Goal: Task Accomplishment & Management: Manage account settings

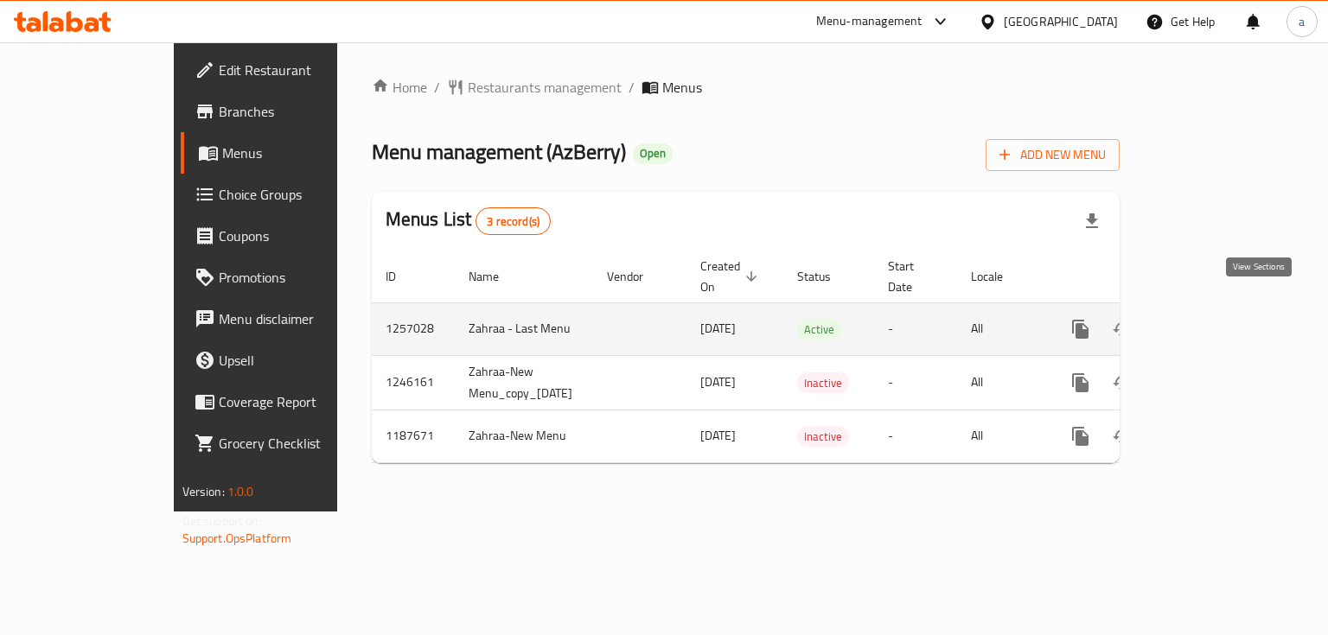
click at [1215, 319] on icon "enhanced table" at bounding box center [1205, 329] width 21 height 21
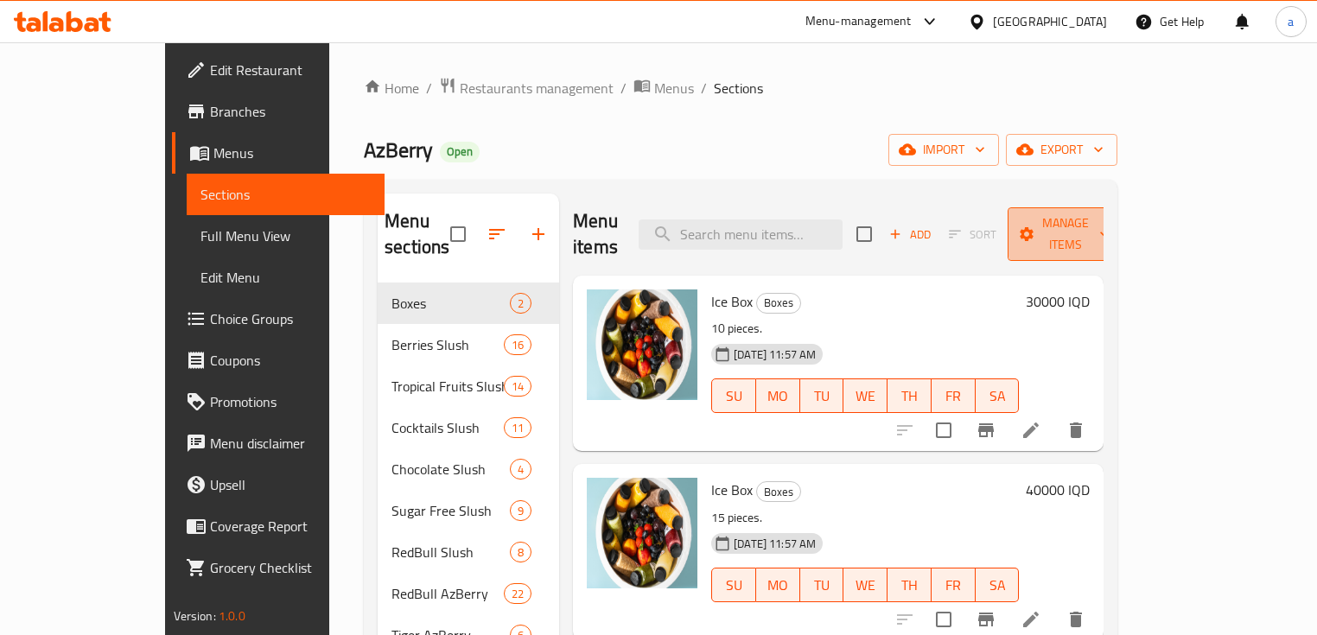
click at [1110, 227] on span "Manage items" at bounding box center [1066, 234] width 88 height 43
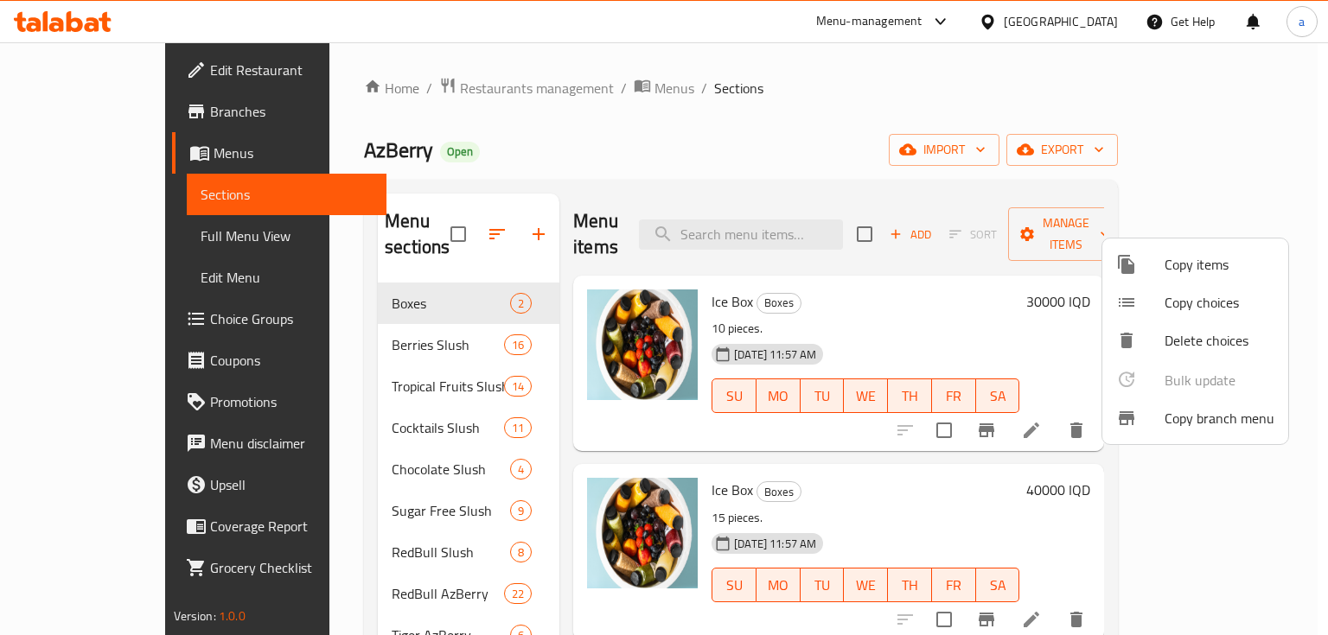
click at [1205, 415] on span "Copy branch menu" at bounding box center [1219, 418] width 110 height 21
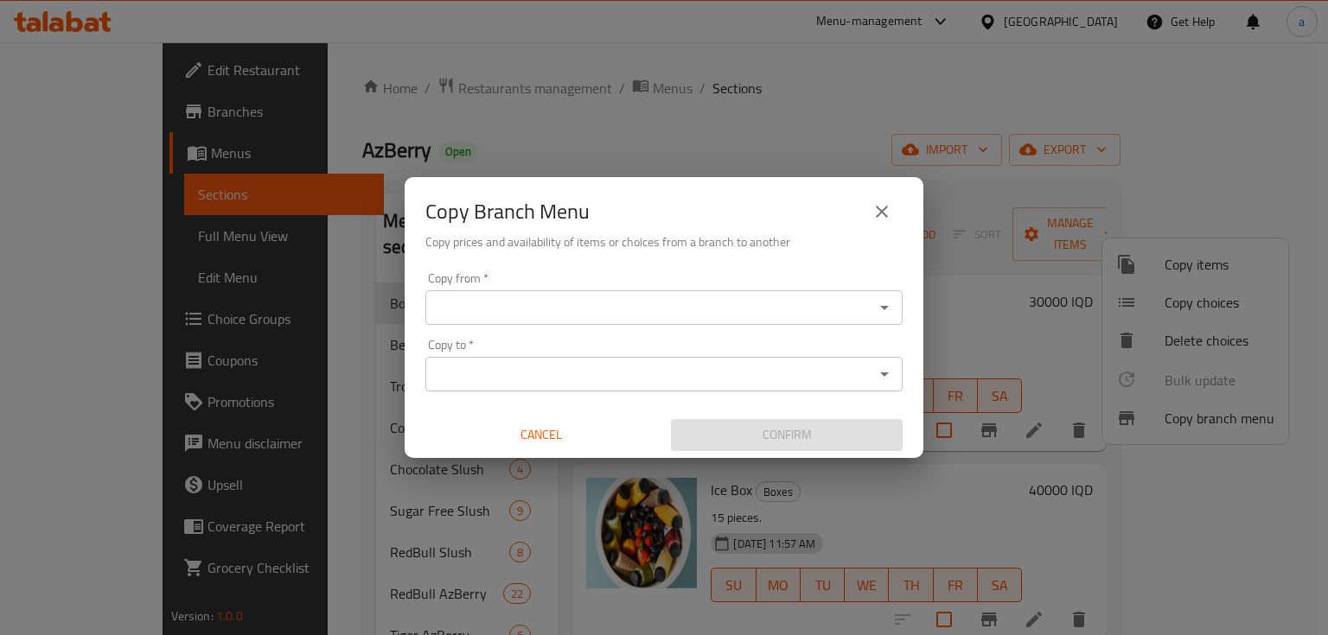
click at [909, 313] on div "Copy from   * Copy from * Copy to   * Copy to * Cancel Confirm" at bounding box center [664, 361] width 519 height 193
click at [904, 315] on div "Copy from   * Copy from * Copy to   * Copy to * Cancel Confirm" at bounding box center [664, 361] width 519 height 193
click at [899, 315] on div "Copy from *" at bounding box center [663, 307] width 477 height 35
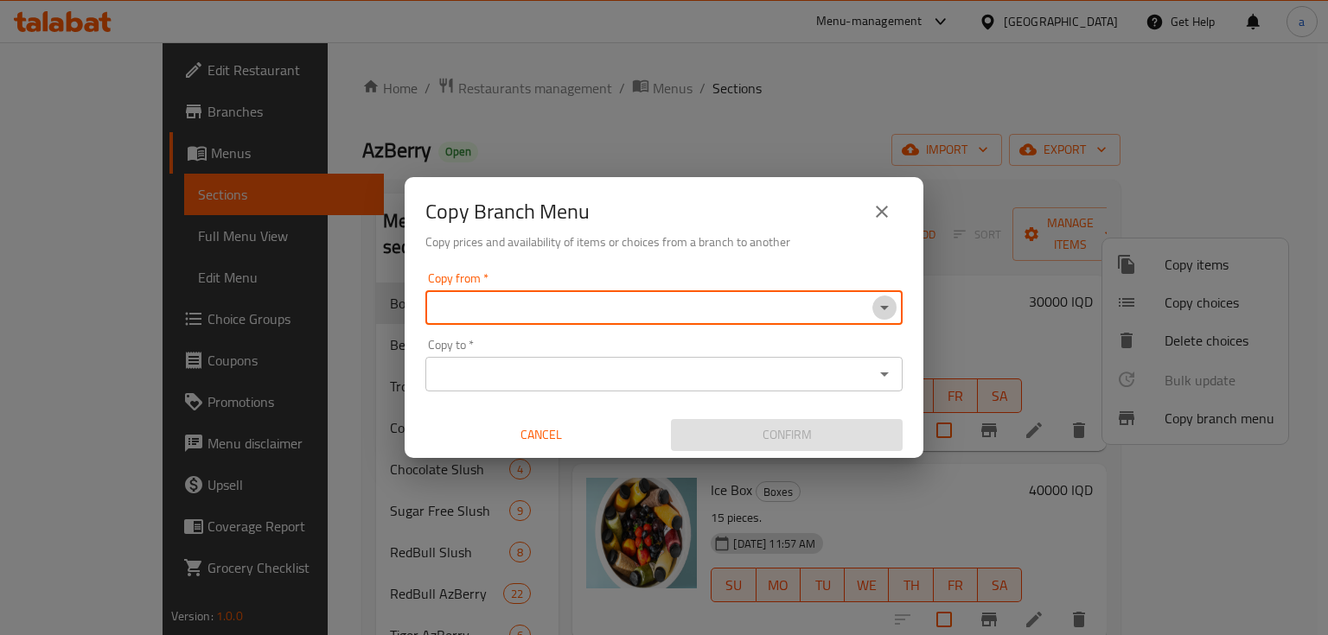
click at [883, 313] on icon "Open" at bounding box center [884, 307] width 21 height 21
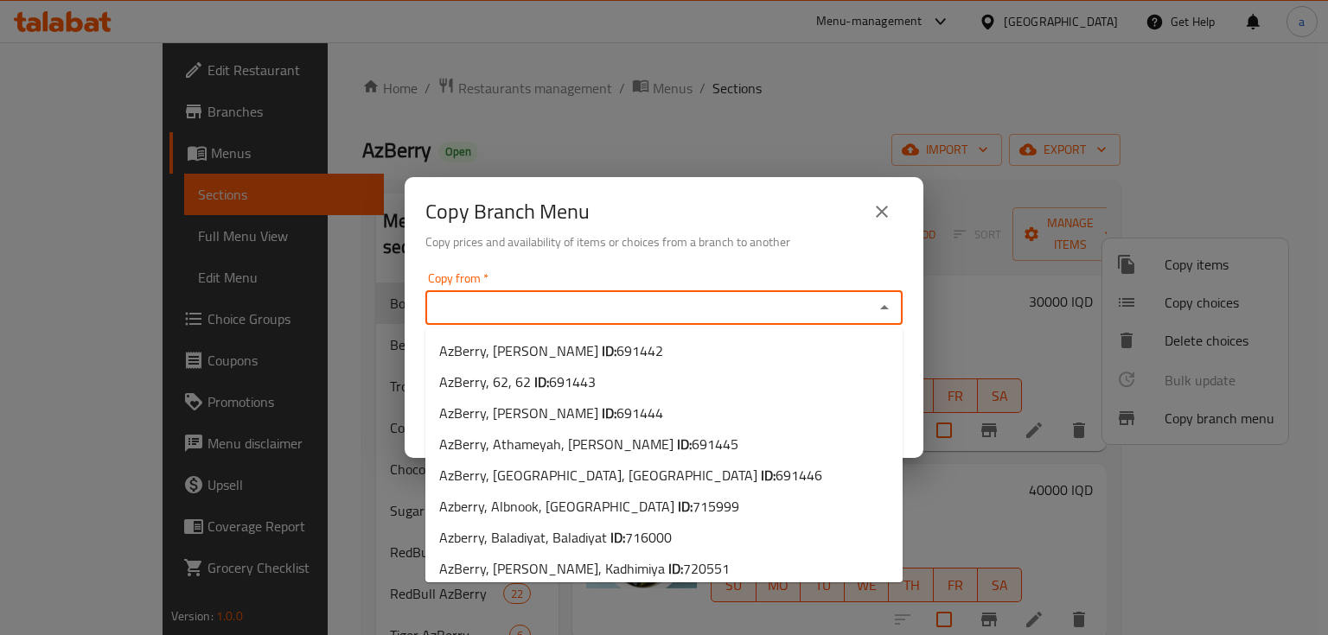
click at [821, 308] on input "Copy from   *" at bounding box center [649, 308] width 438 height 24
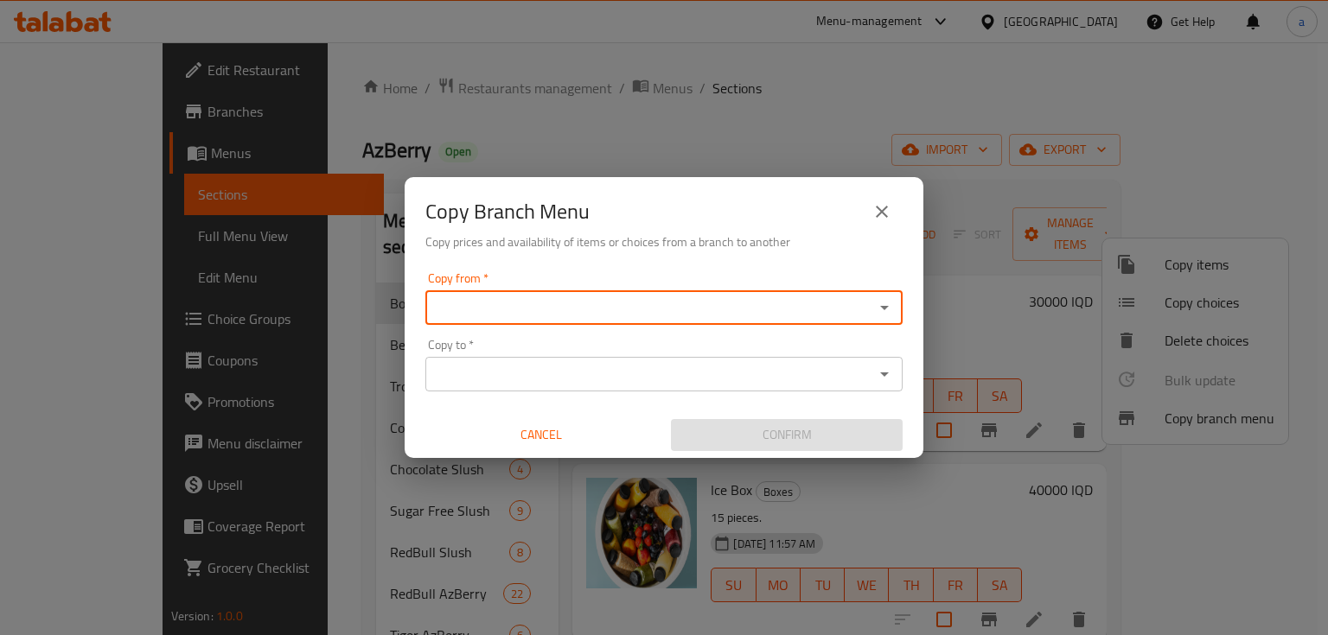
click at [878, 313] on icon "Open" at bounding box center [884, 307] width 21 height 21
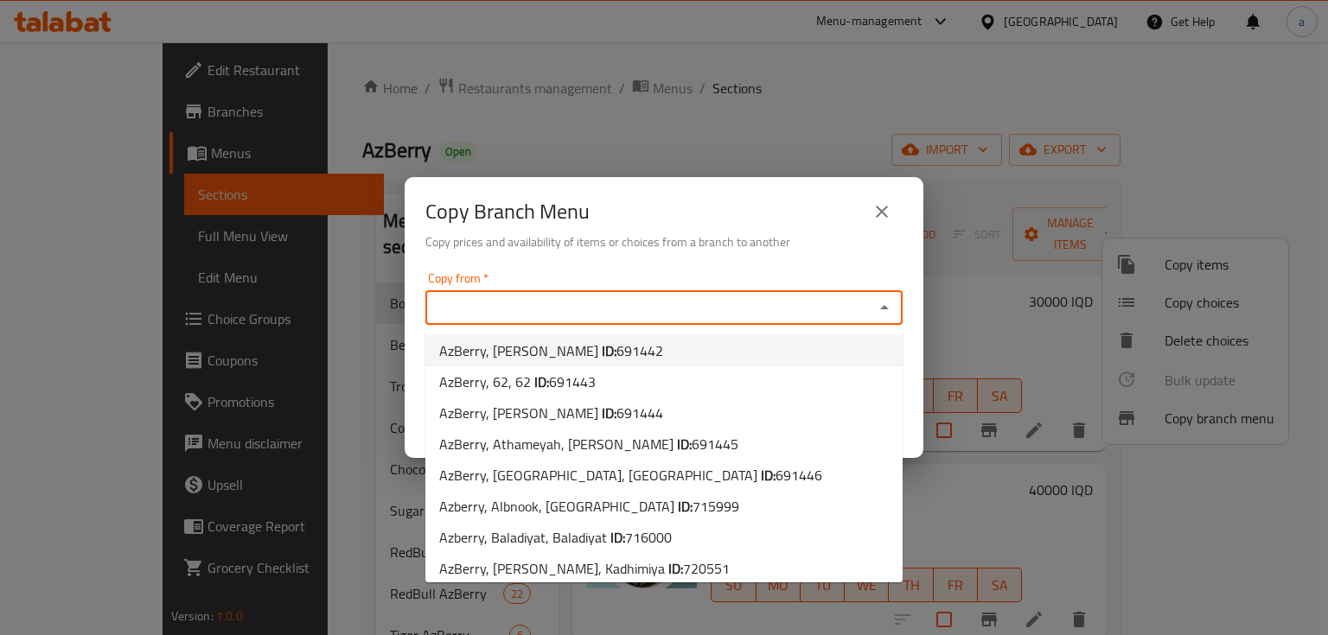
click at [616, 346] on span "691442" at bounding box center [639, 351] width 47 height 26
type input "AzBerry, [PERSON_NAME]"
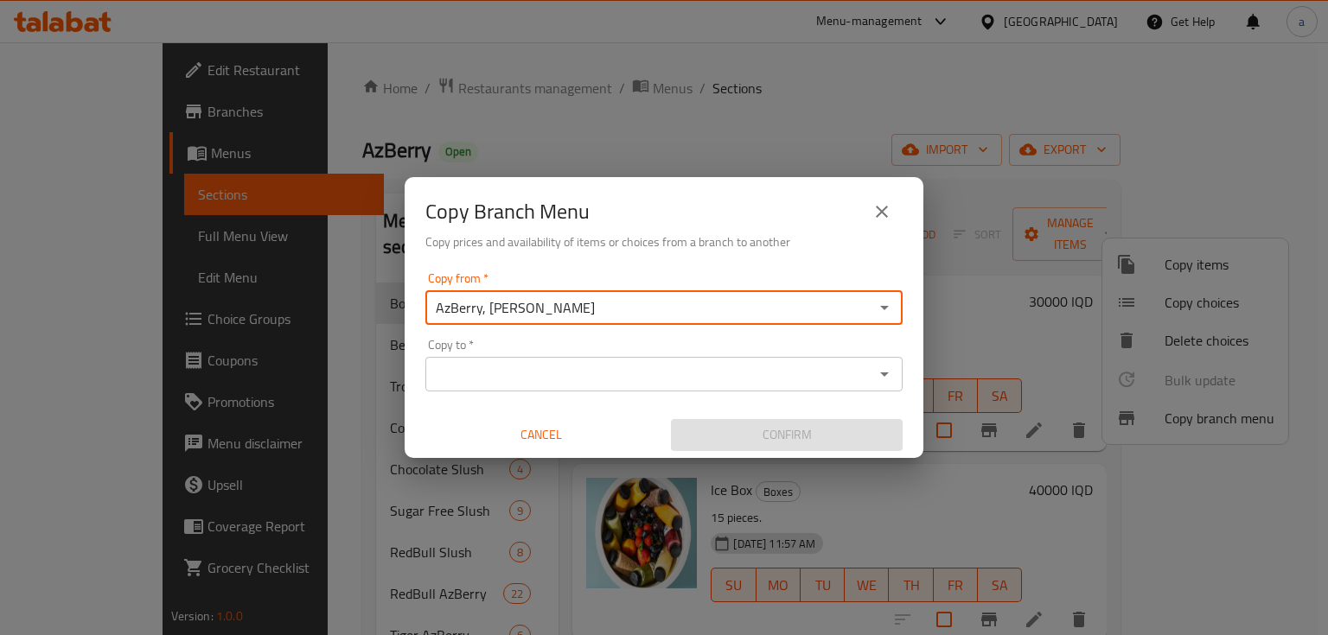
click at [666, 360] on div "Copy to *" at bounding box center [663, 374] width 477 height 35
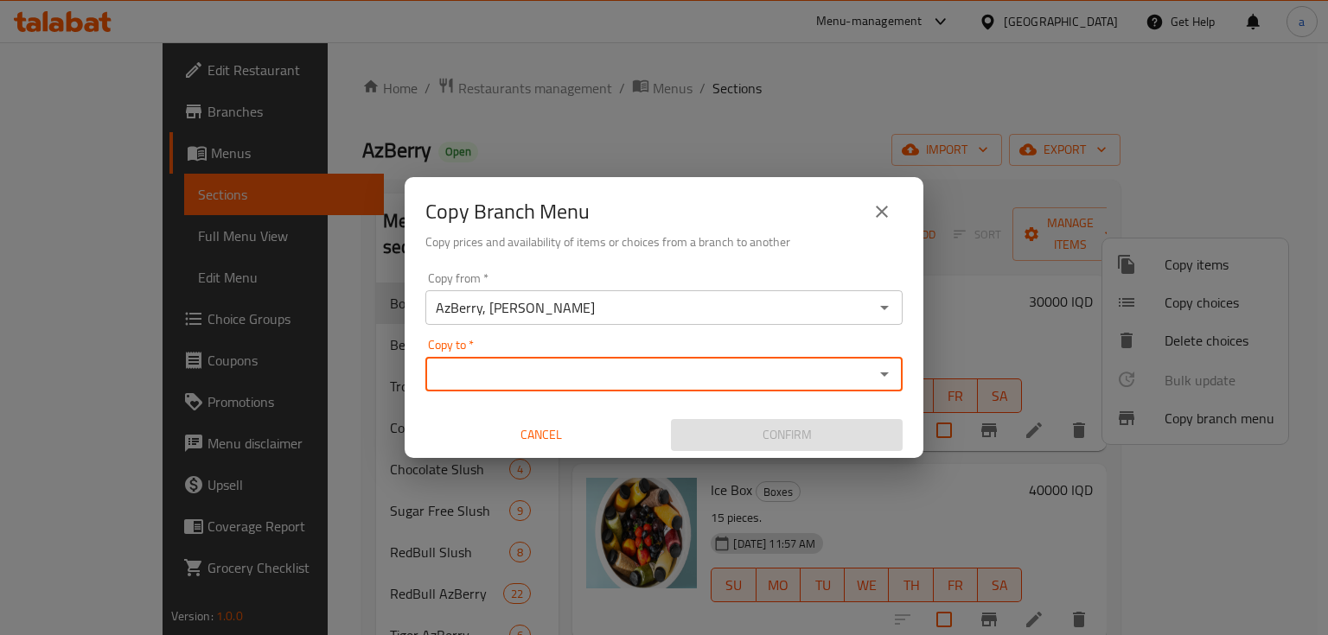
click at [892, 382] on icon "Open" at bounding box center [884, 374] width 21 height 21
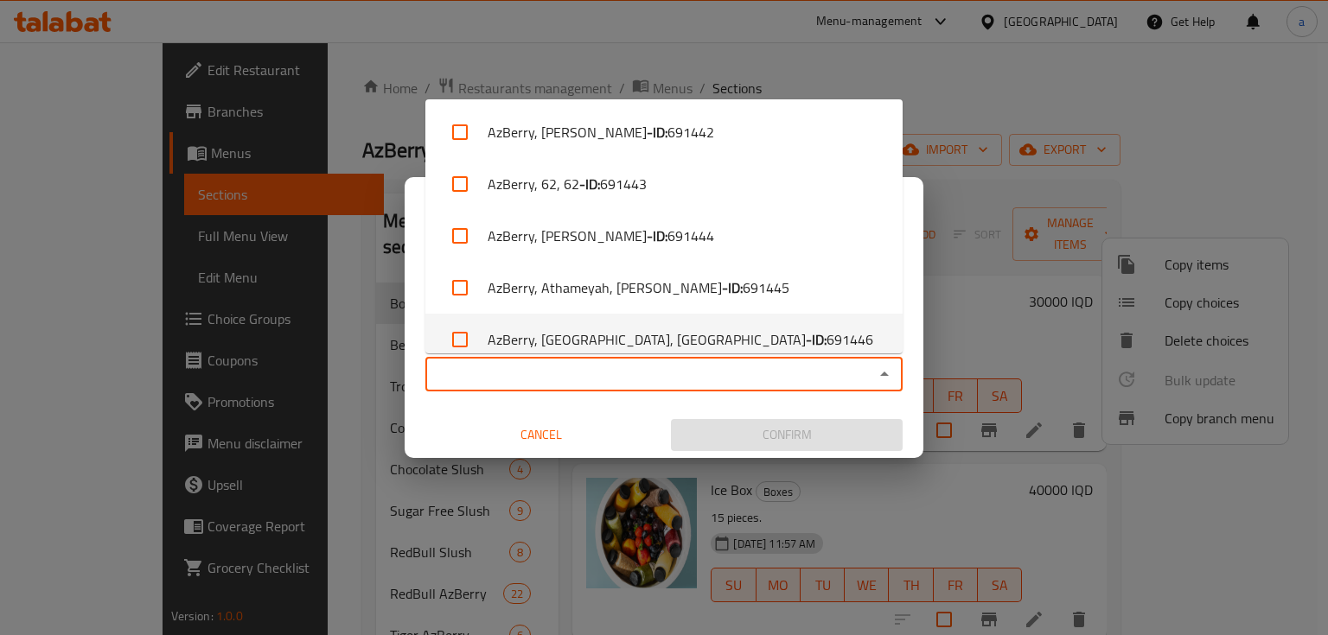
paste input "773652"
type input "773652"
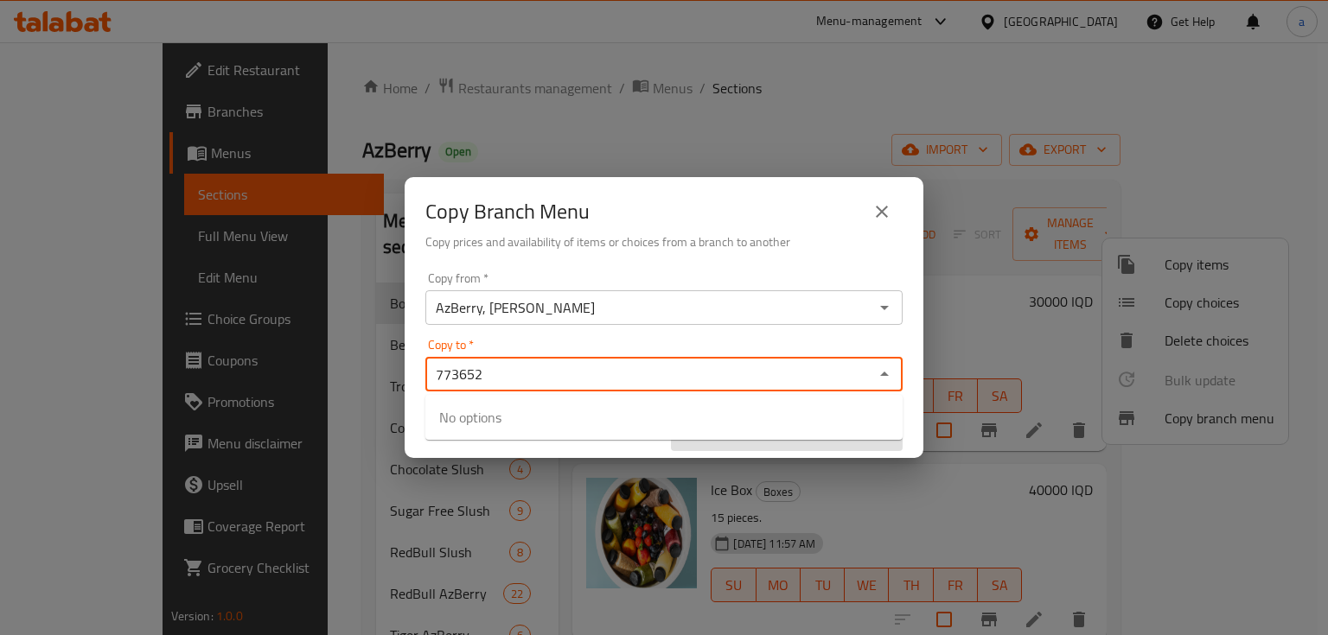
drag, startPoint x: 510, startPoint y: 385, endPoint x: 400, endPoint y: 348, distance: 115.6
click at [424, 380] on div "Copy from   * AzBerry, Al Mansur Copy from * Copy to   * 773652 Copy to * Cance…" at bounding box center [664, 361] width 519 height 193
click at [570, 387] on div "Copy to *" at bounding box center [663, 374] width 477 height 35
paste input "Azberry, [PERSON_NAME],Al Amriya"
type input "Azberry, [PERSON_NAME],Al Amriya"
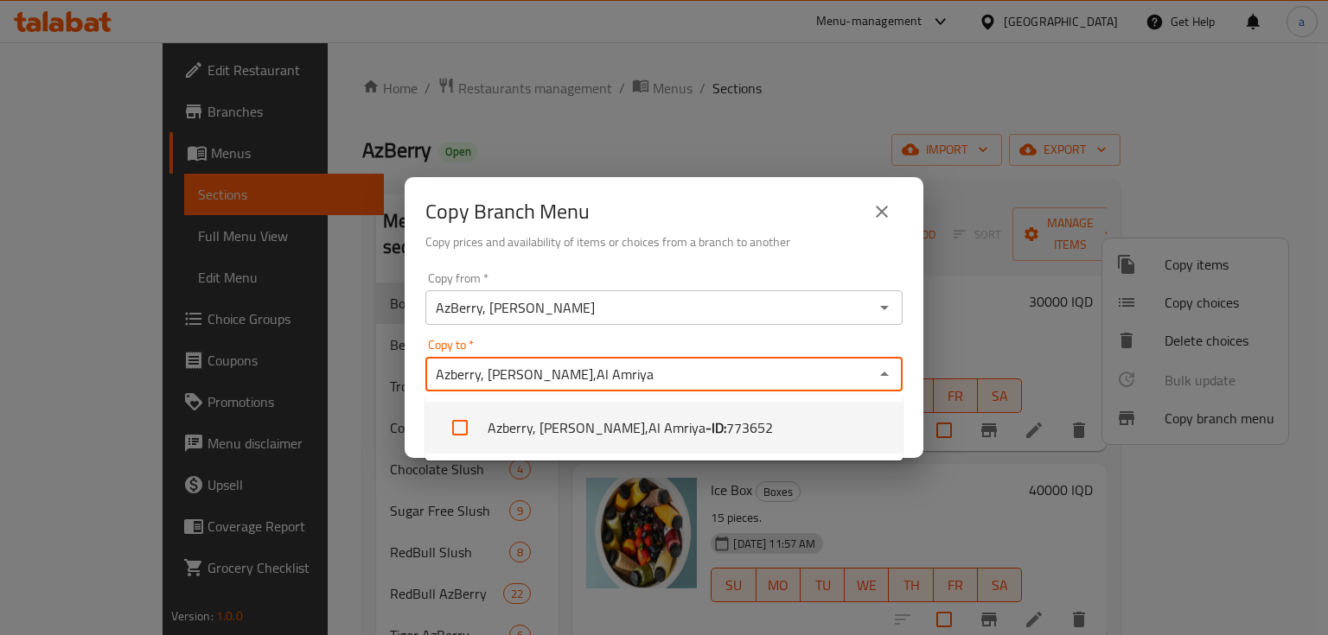
click at [461, 429] on input "checkbox" at bounding box center [459, 427] width 41 height 41
checkbox input "false"
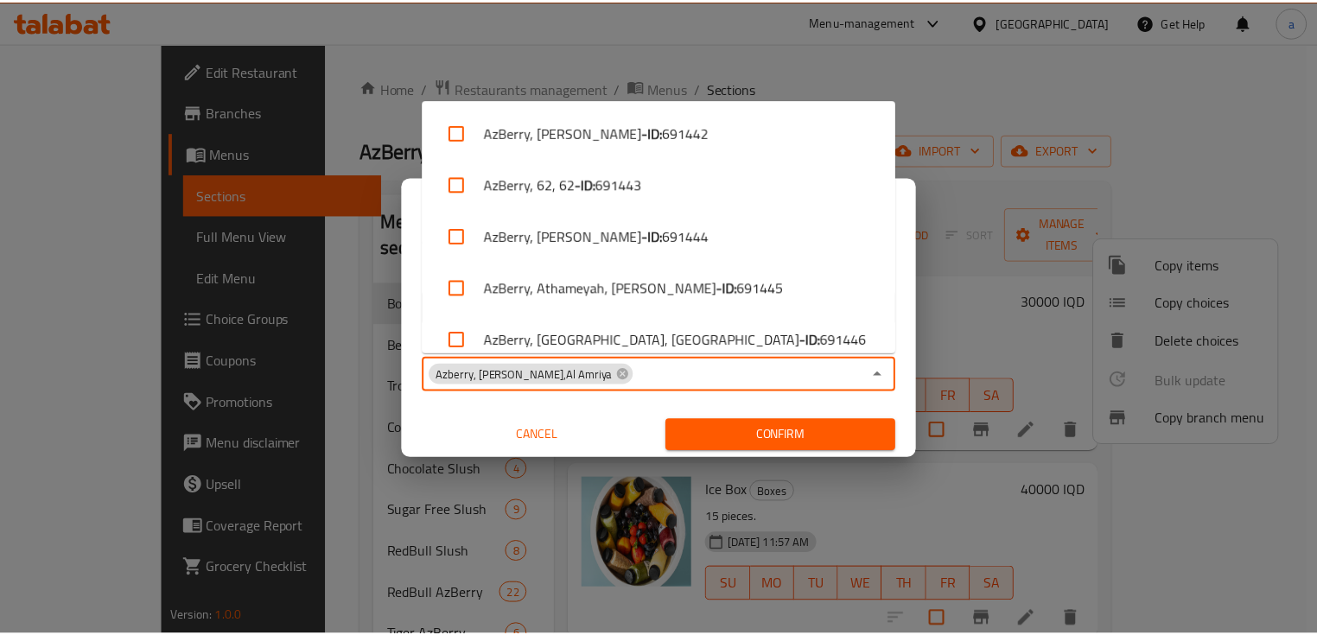
scroll to position [379, 0]
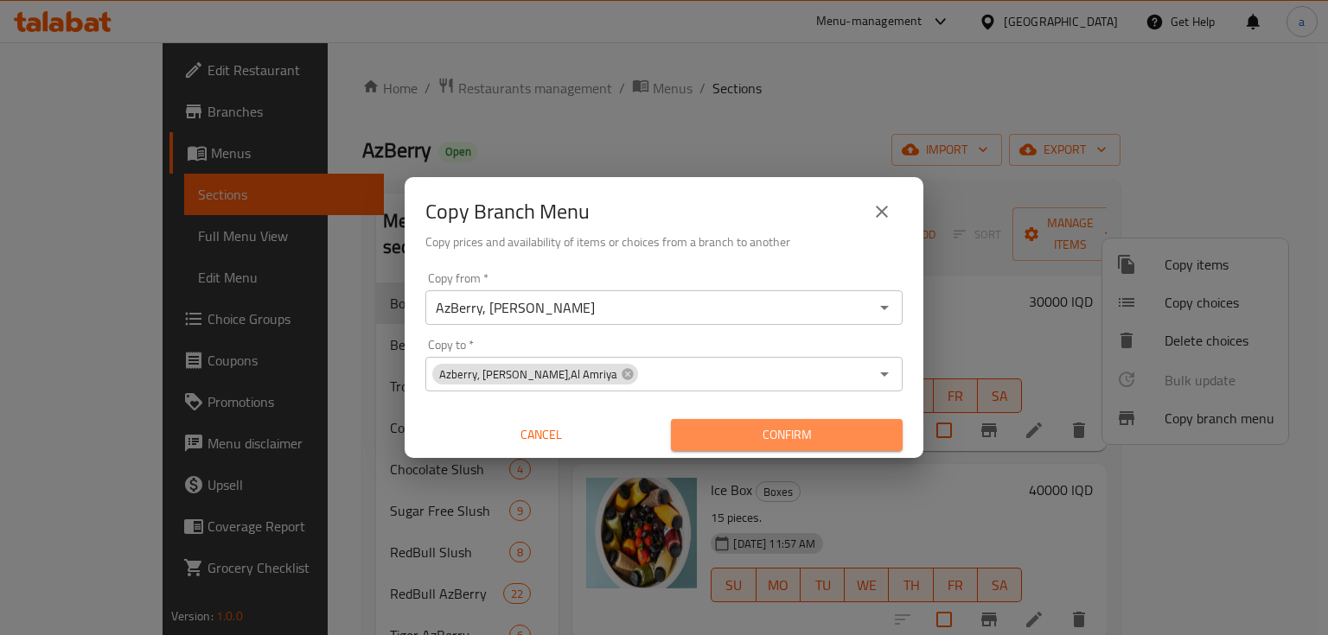
click at [715, 424] on span "Confirm" at bounding box center [787, 435] width 204 height 22
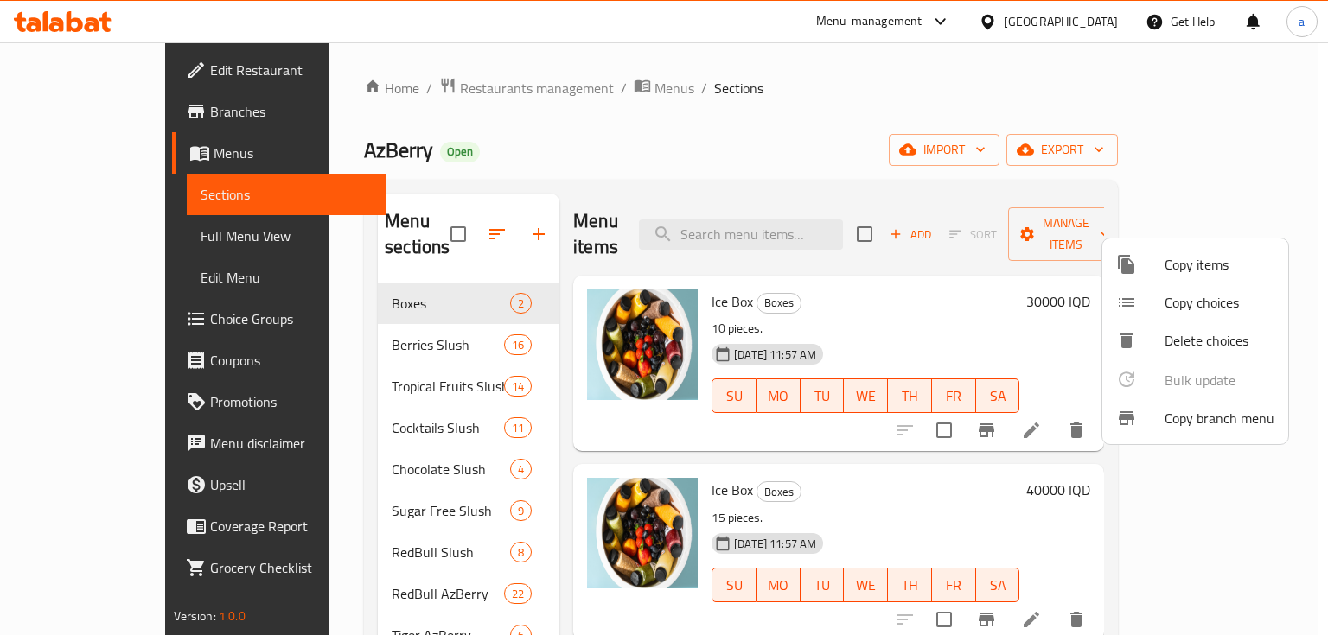
click at [671, 167] on div at bounding box center [664, 317] width 1328 height 635
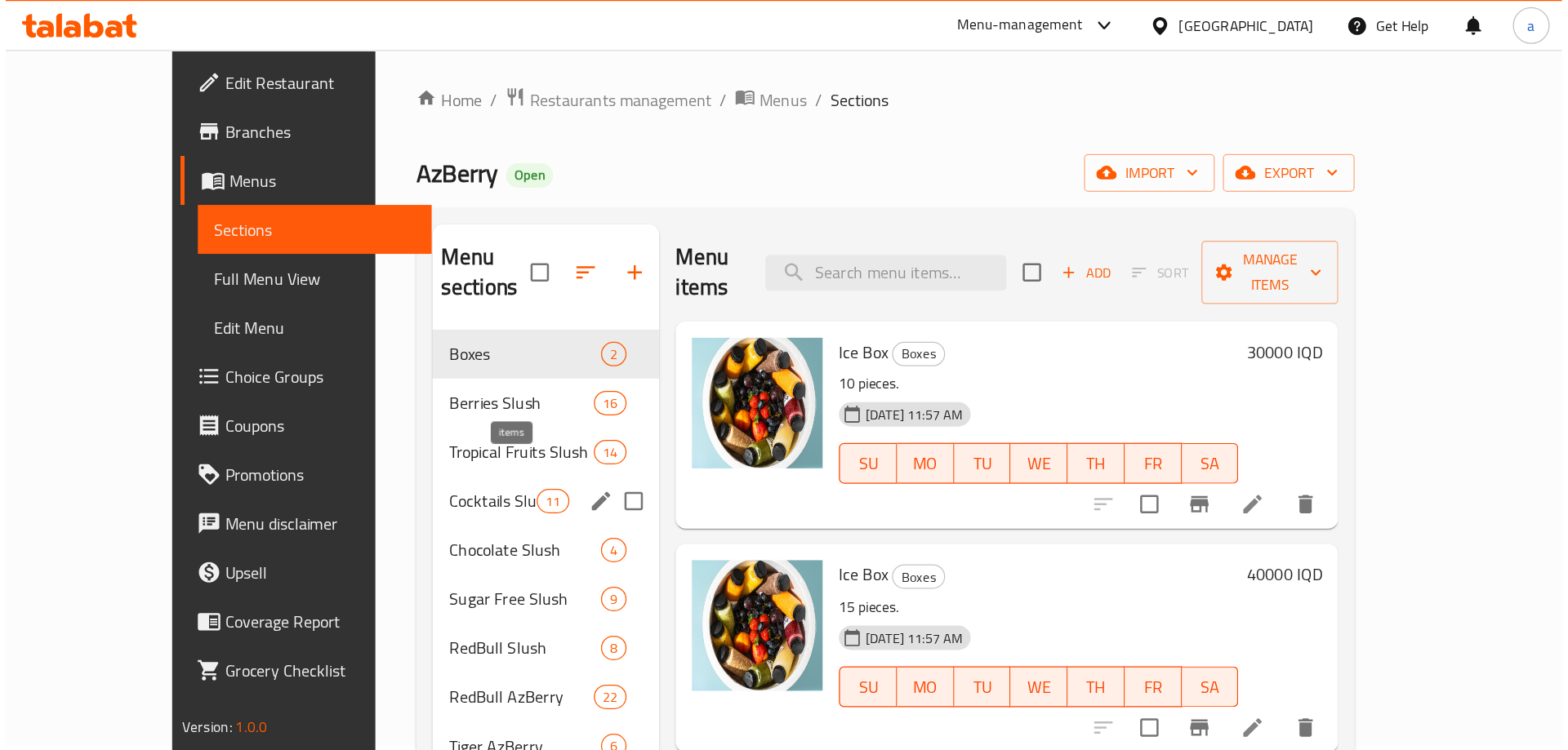
scroll to position [0, 0]
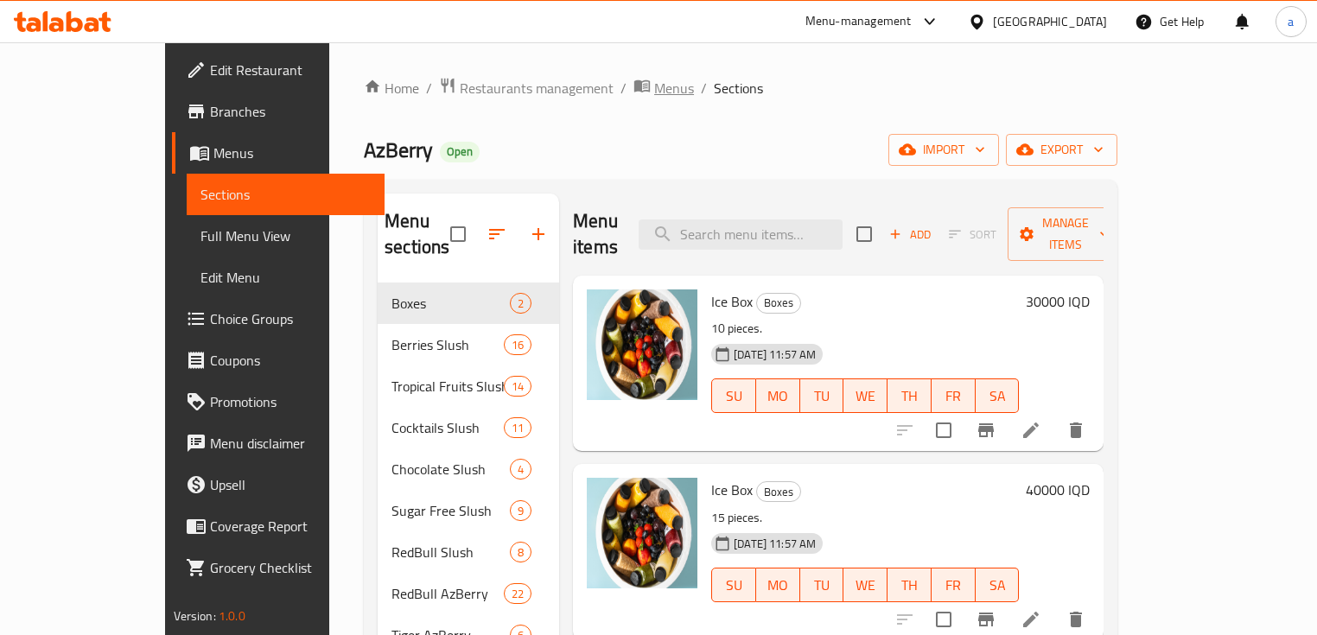
click at [654, 87] on span "Menus" at bounding box center [674, 88] width 40 height 21
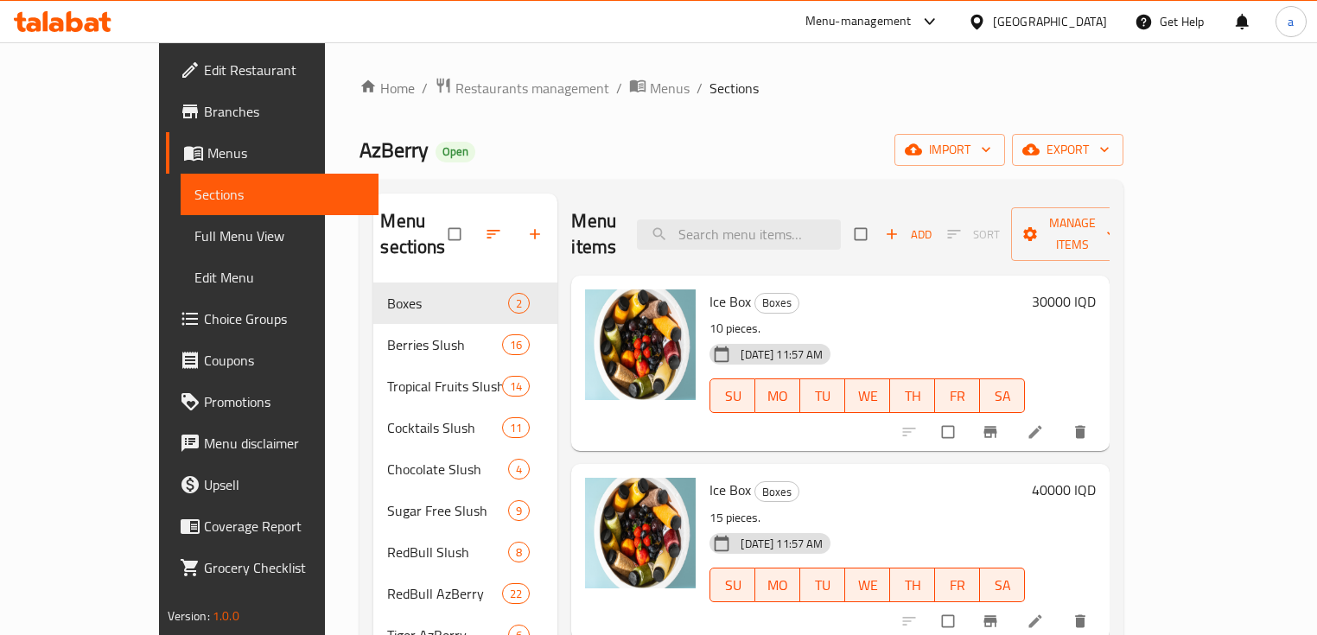
click at [75, 13] on icon at bounding box center [63, 21] width 98 height 21
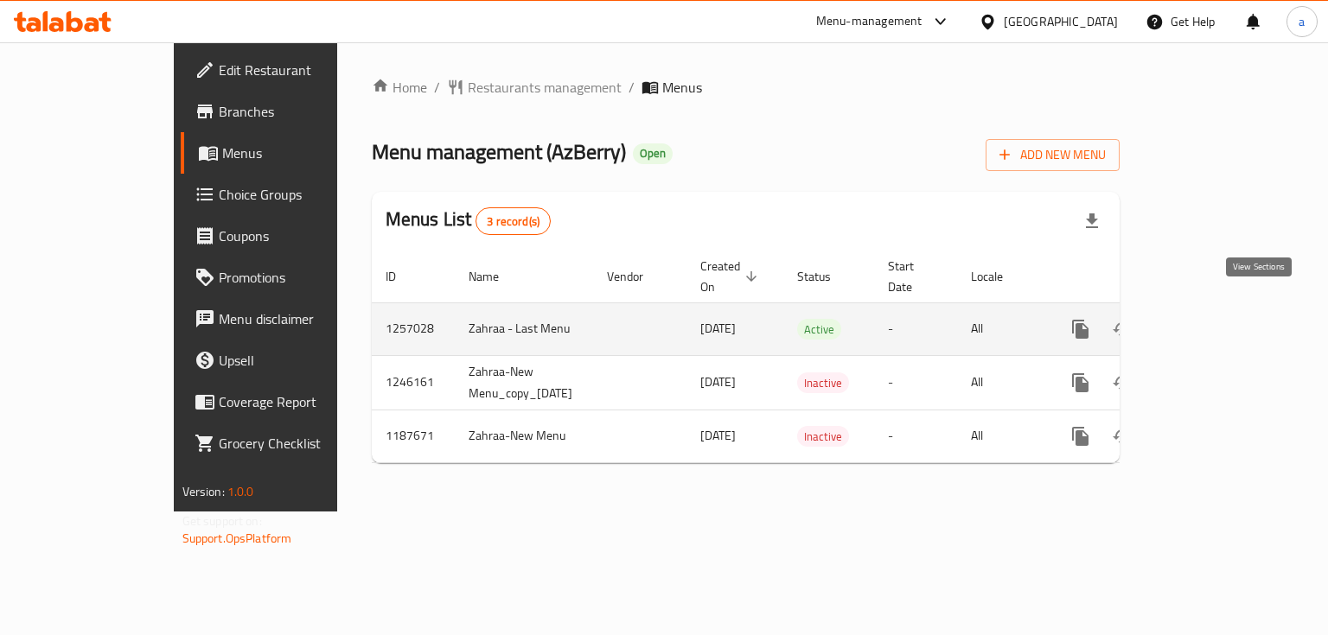
click at [1226, 309] on link "enhanced table" at bounding box center [1204, 329] width 41 height 41
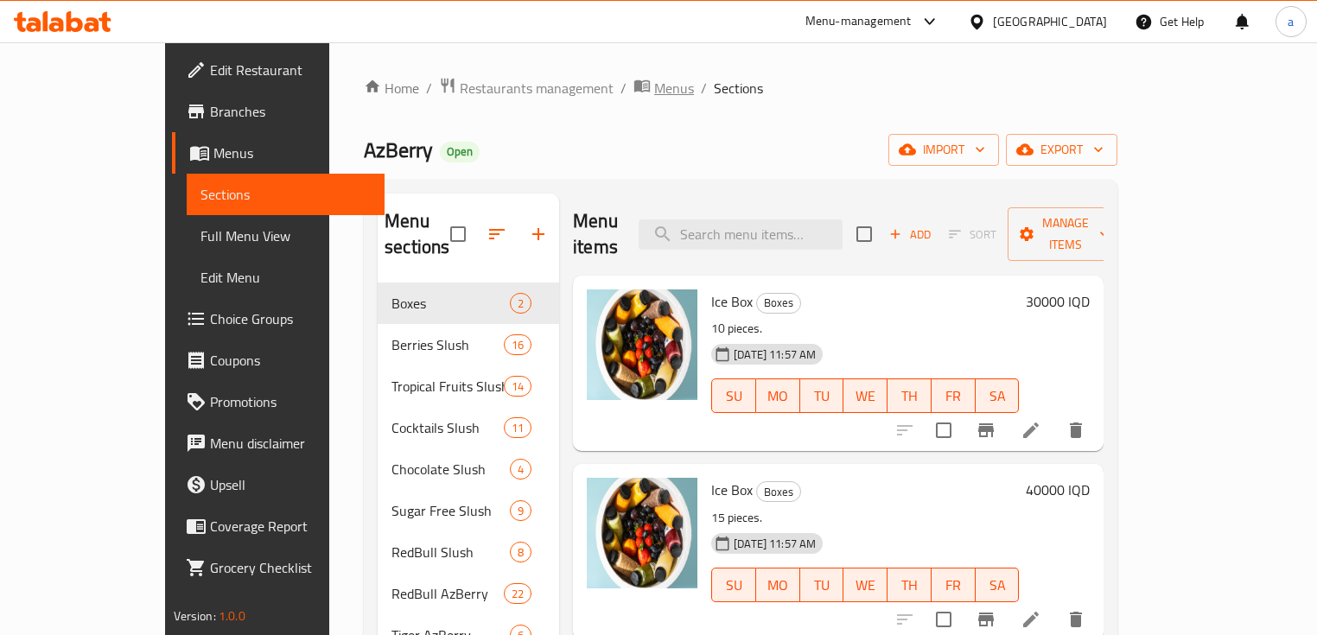
click at [654, 86] on span "Menus" at bounding box center [674, 88] width 40 height 21
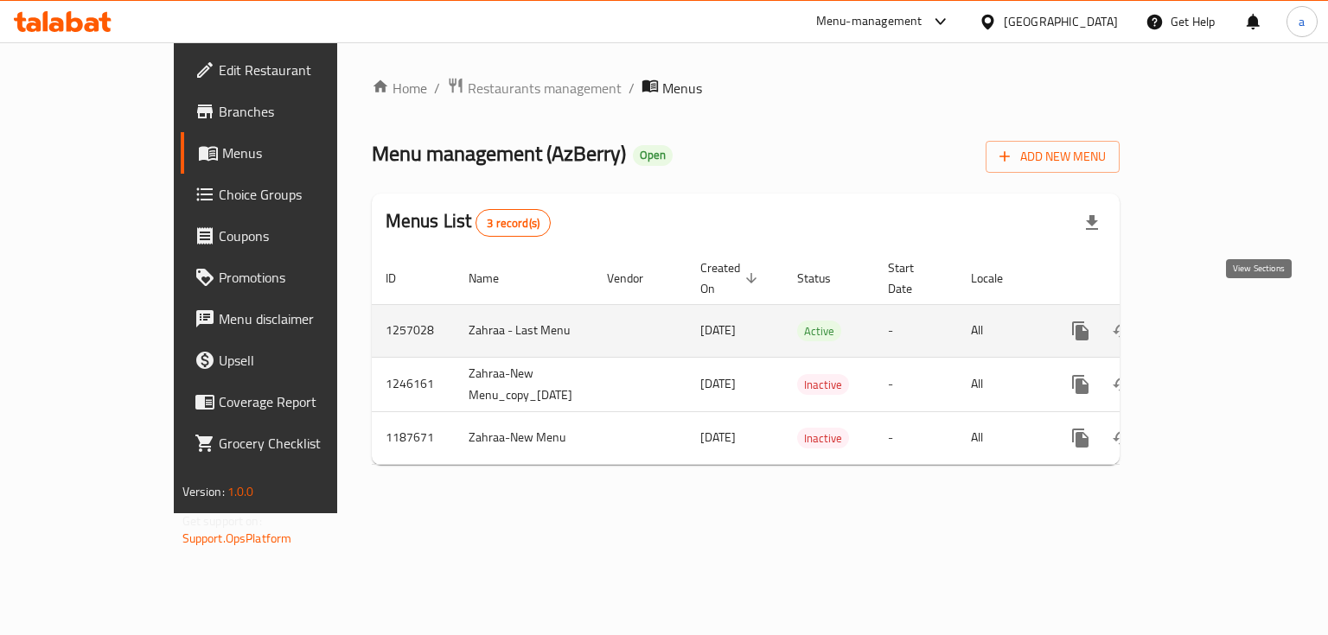
click at [1226, 316] on link "enhanced table" at bounding box center [1204, 330] width 41 height 41
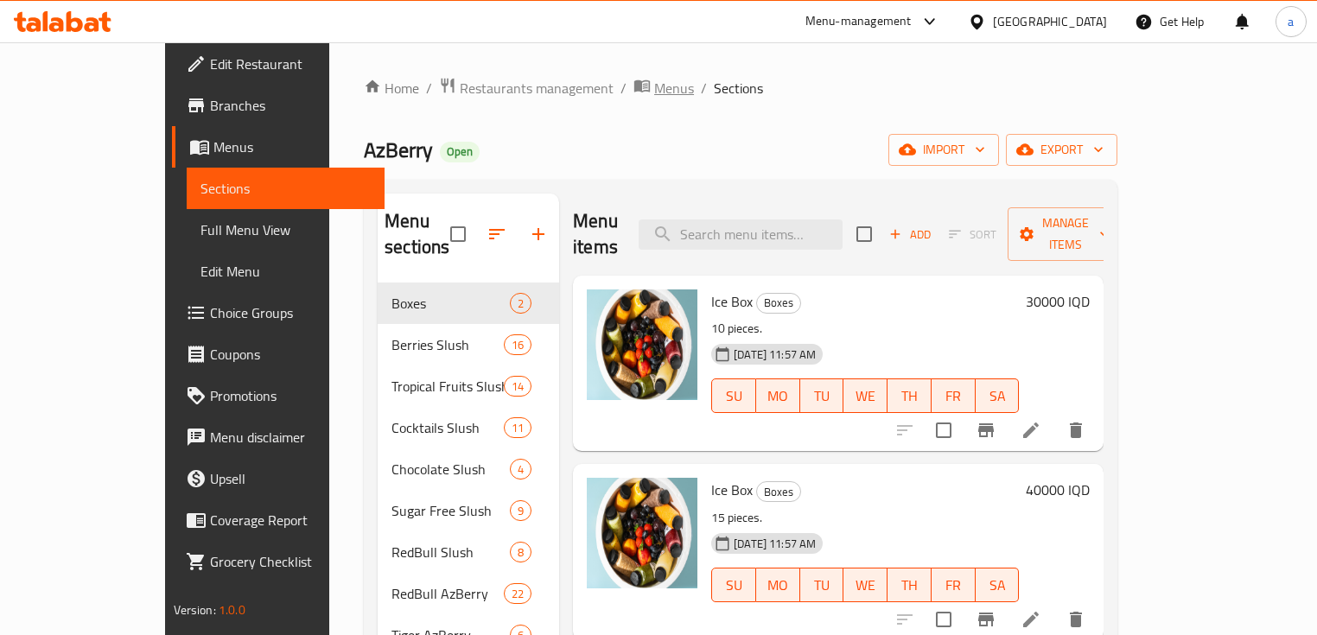
click at [634, 80] on icon "breadcrumb" at bounding box center [642, 86] width 16 height 12
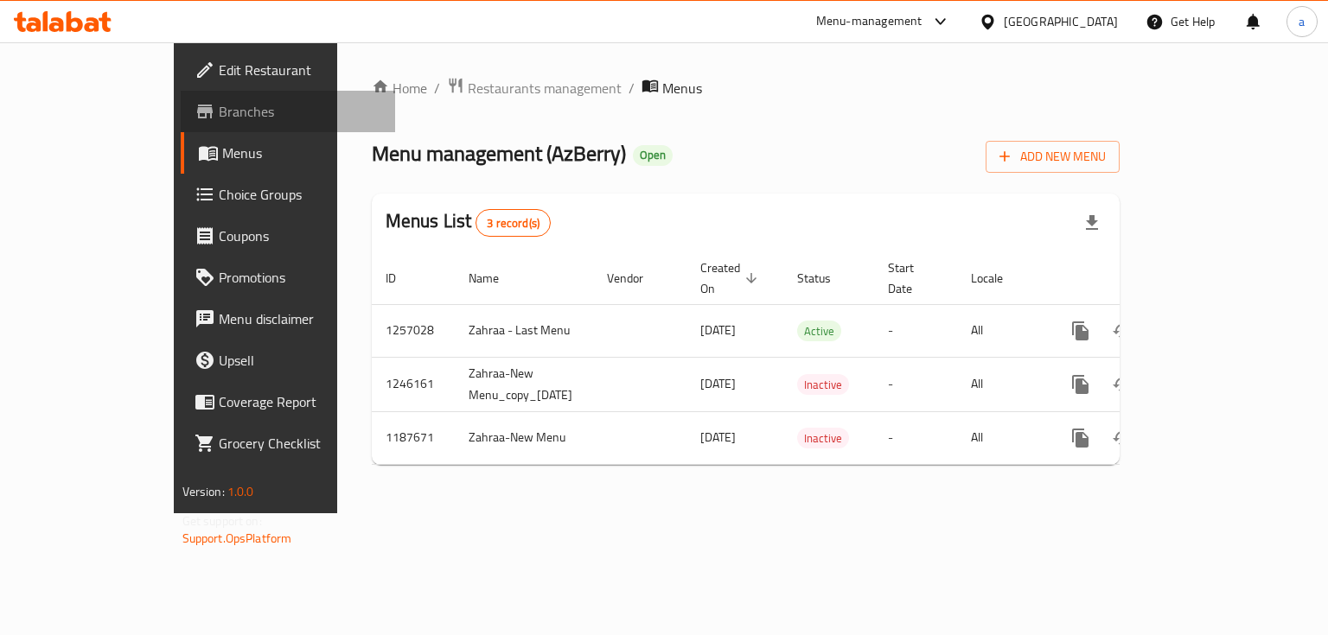
click at [219, 114] on span "Branches" at bounding box center [300, 111] width 163 height 21
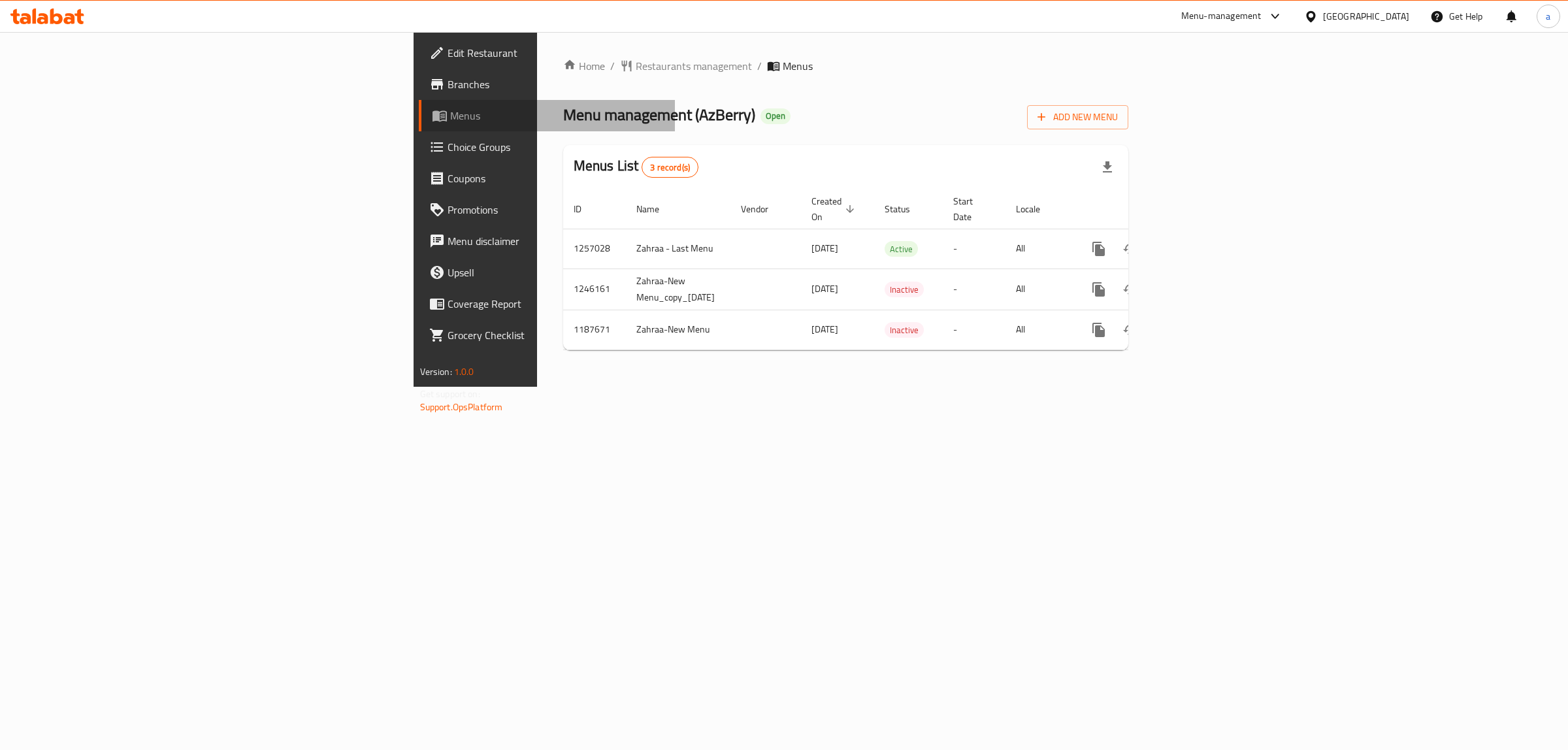
click at [450, 118] on span "Menus" at bounding box center [558, 116] width 215 height 16
click at [447, 47] on span "Edit Restaurant" at bounding box center [556, 53] width 218 height 16
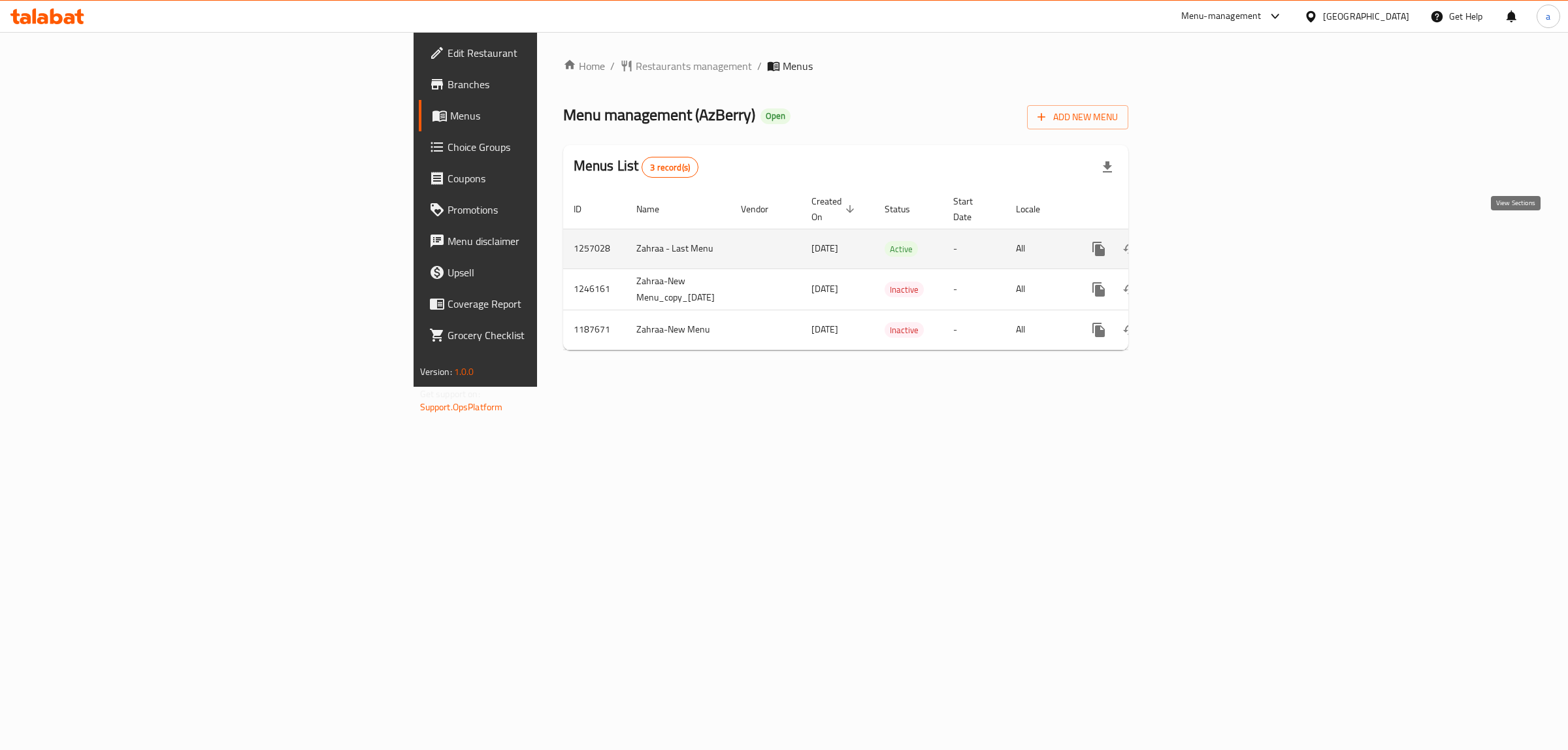
click at [1201, 241] on icon "enhanced table" at bounding box center [1192, 249] width 16 height 16
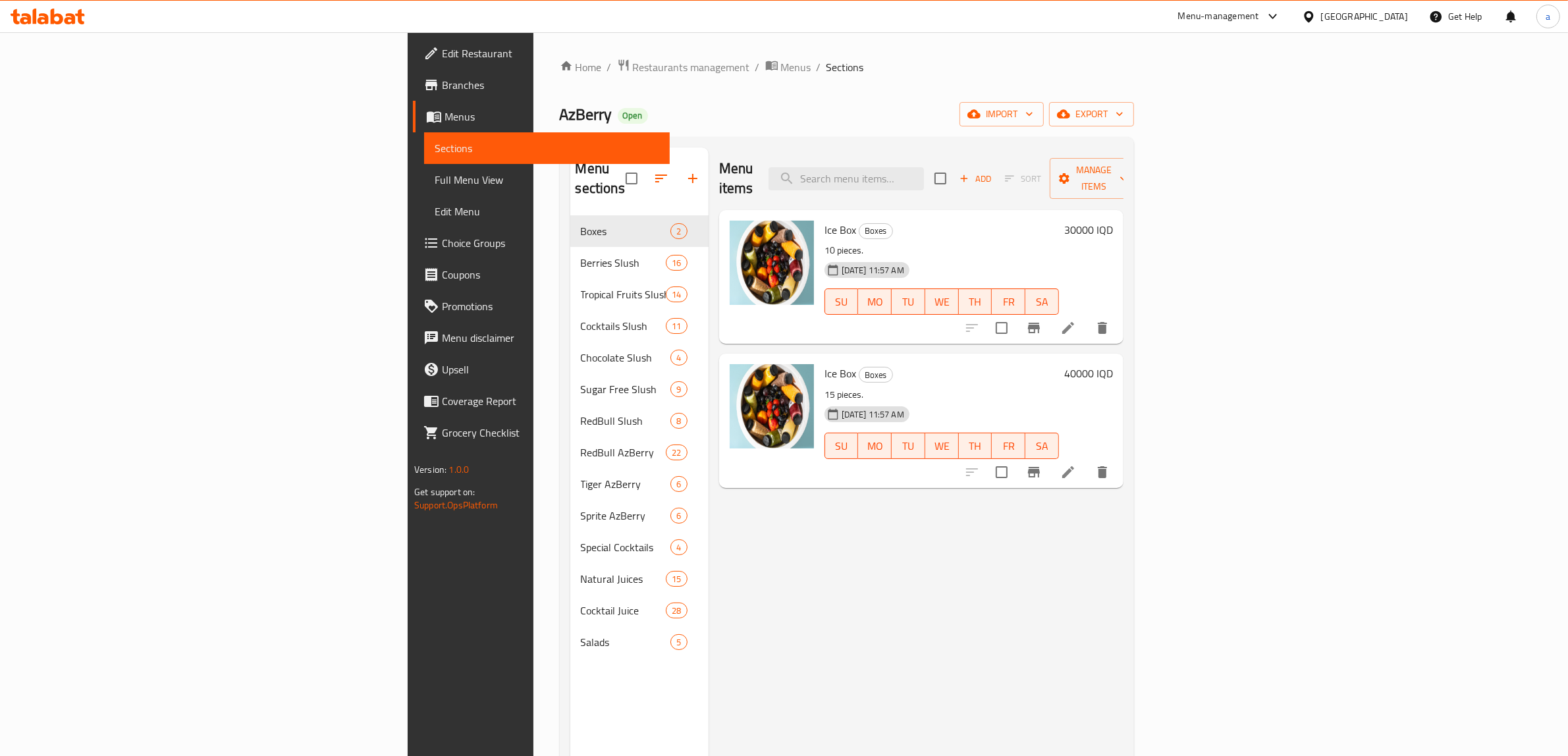
click at [435, 178] on span "Full Menu View" at bounding box center [547, 180] width 225 height 16
click at [435, 177] on span "Full Menu View" at bounding box center [547, 180] width 225 height 16
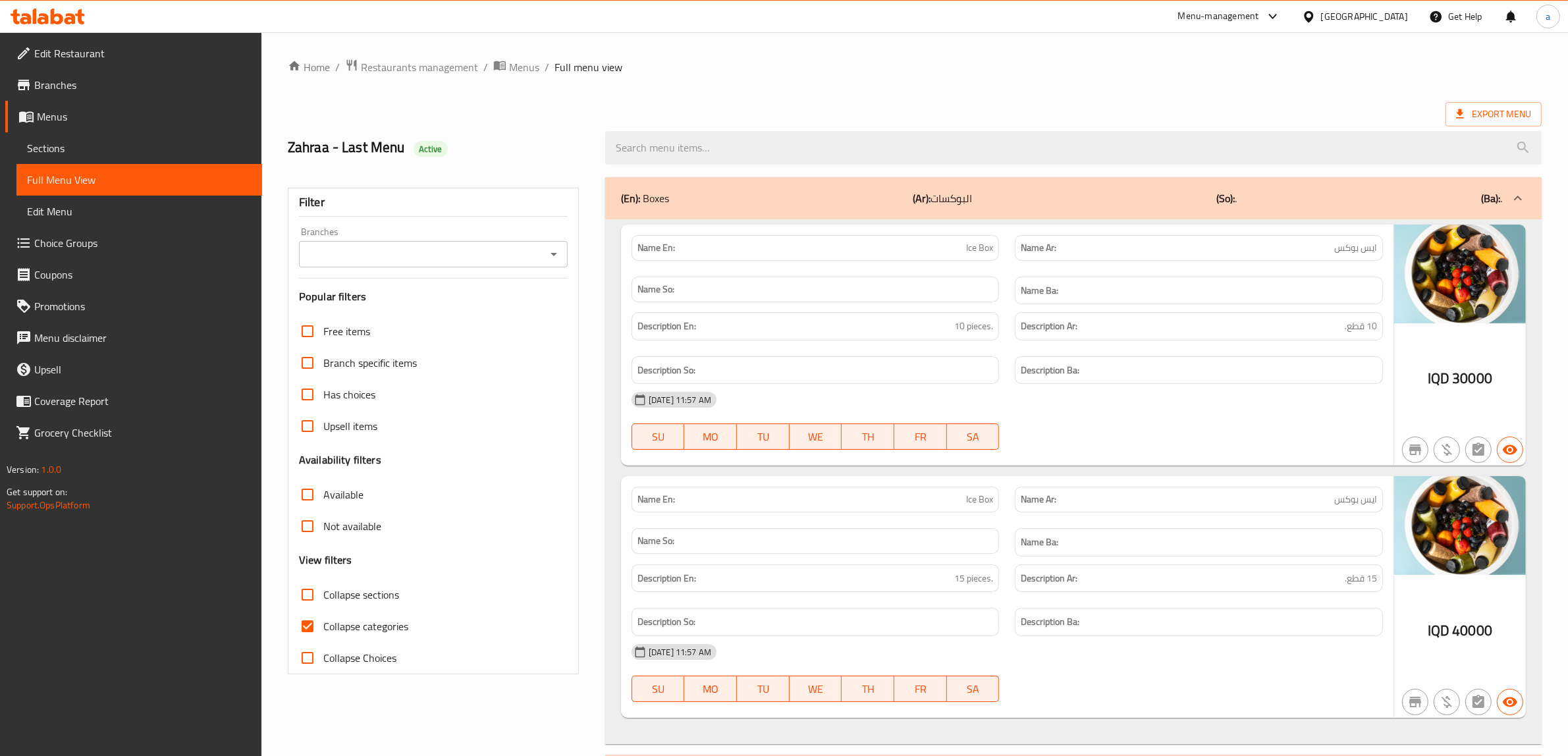
click at [528, 258] on input "Branches" at bounding box center [423, 255] width 239 height 18
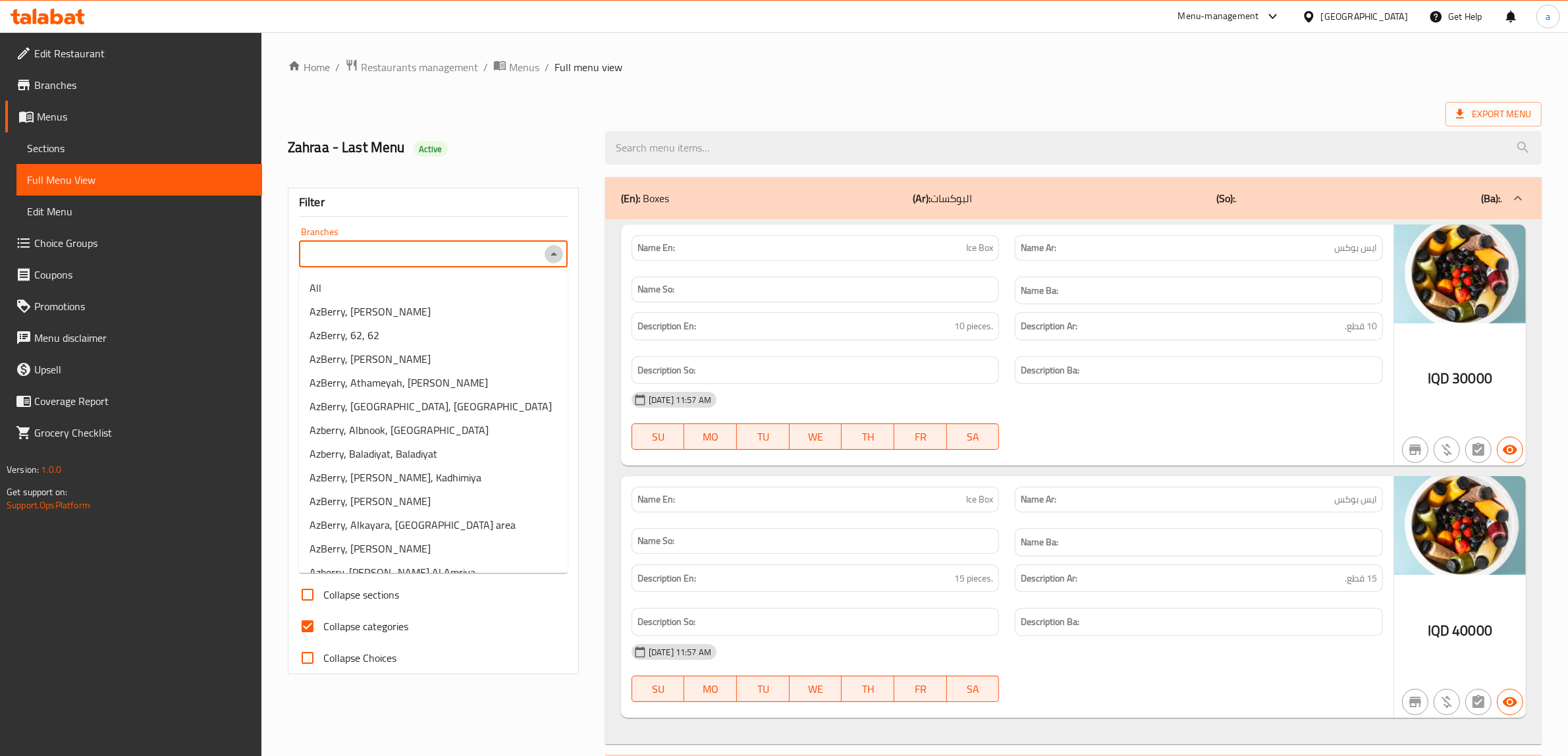
click at [555, 257] on icon "Close" at bounding box center [554, 254] width 16 height 16
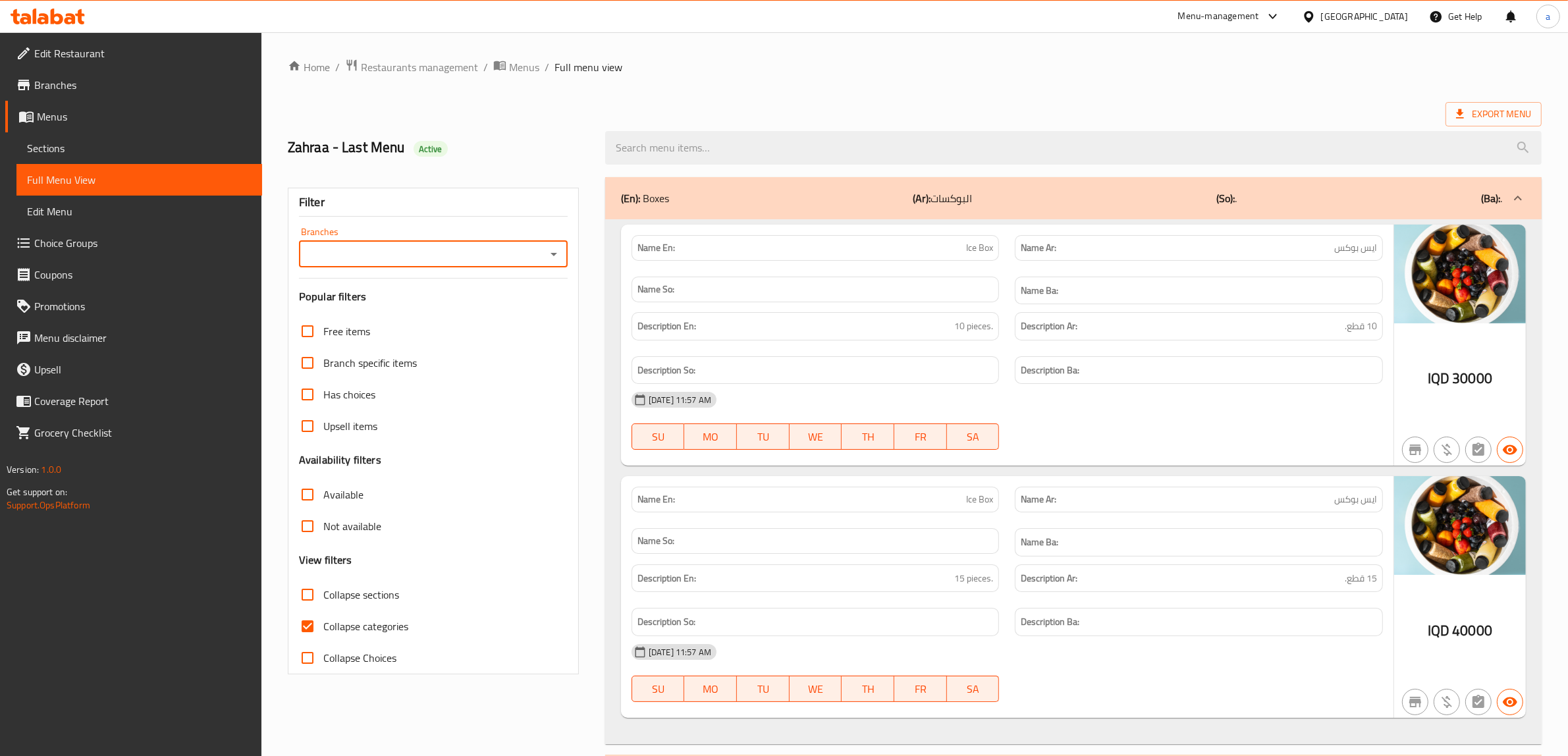
click at [560, 258] on icon "Open" at bounding box center [554, 254] width 16 height 16
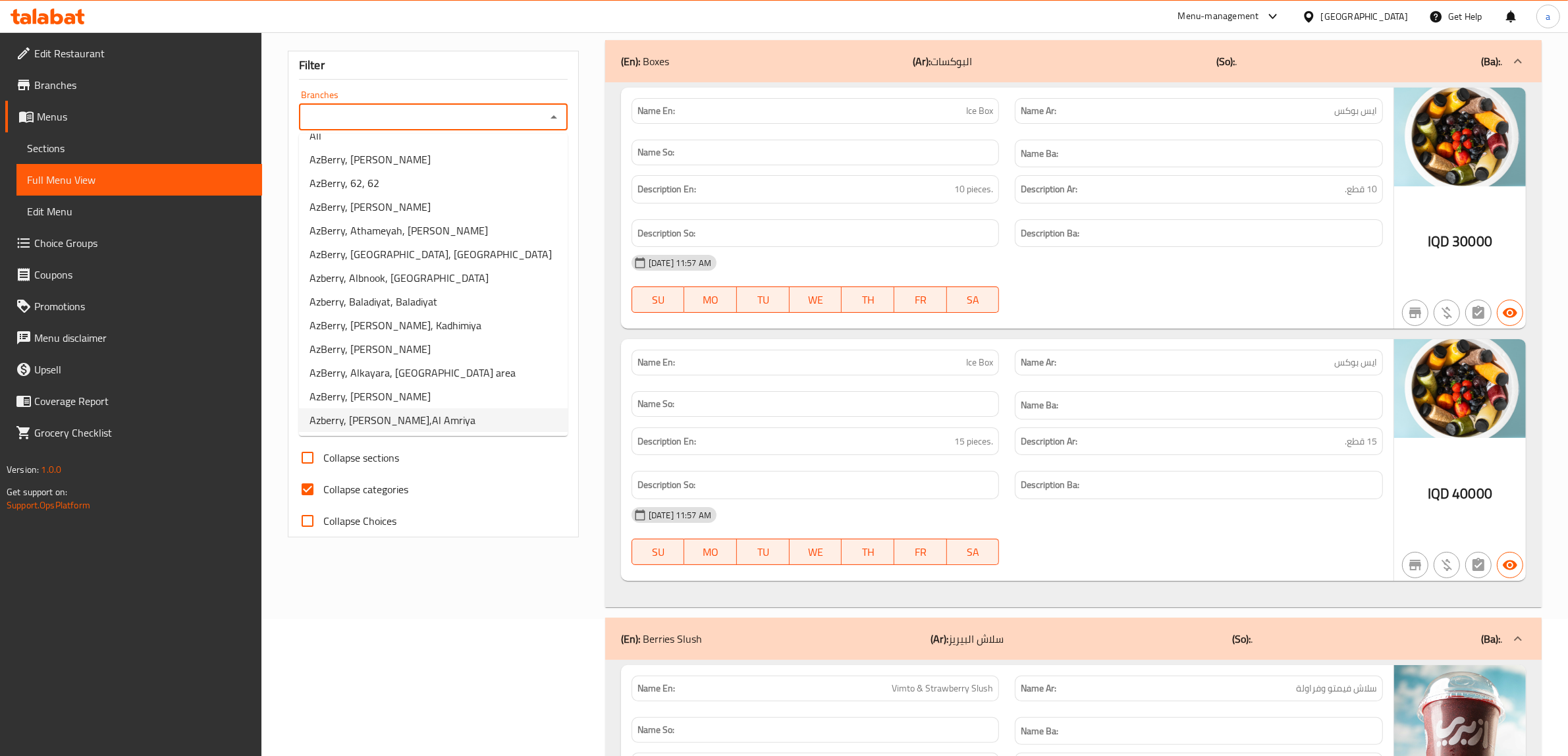
scroll to position [165, 0]
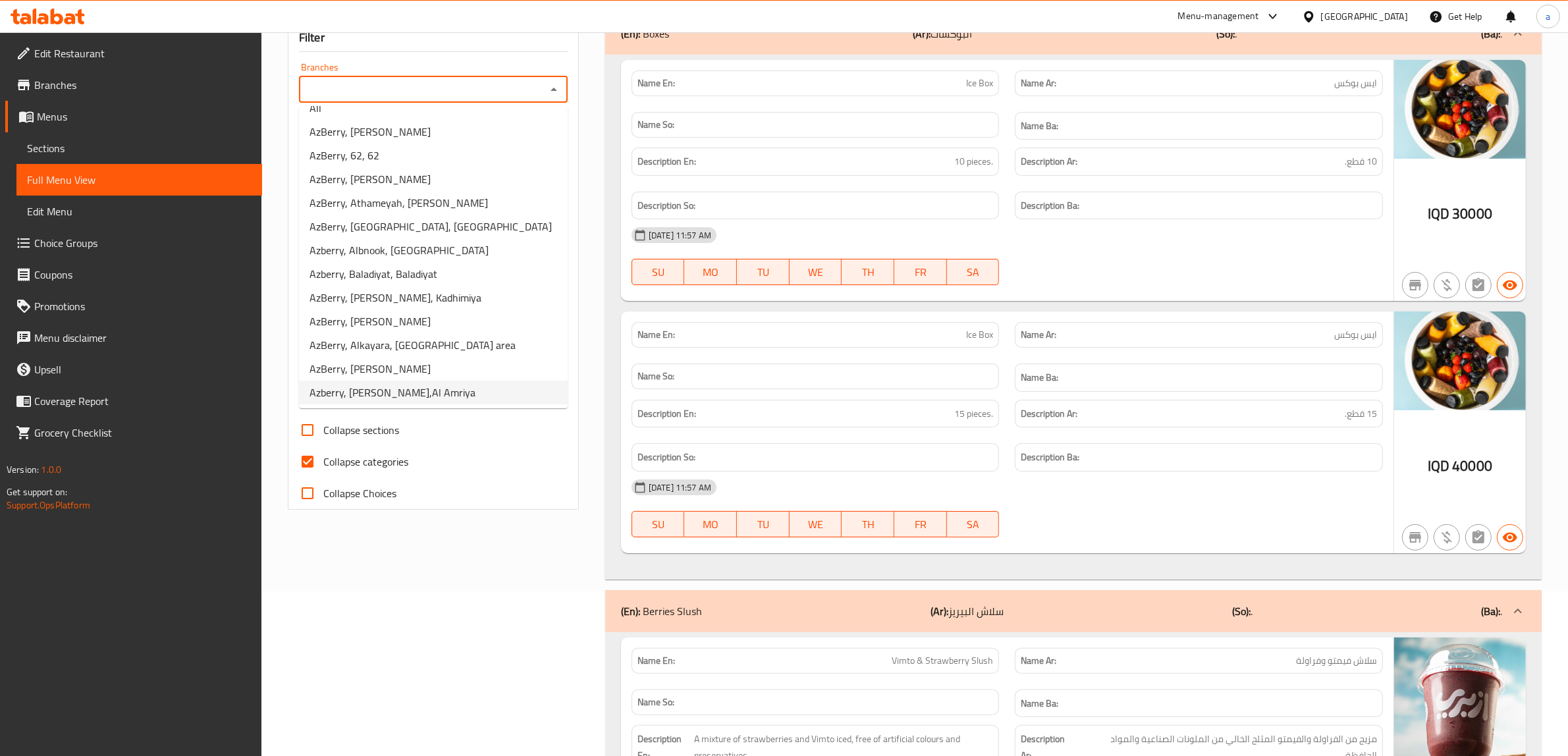
click at [415, 401] on span "Azberry, [PERSON_NAME],Al Amriya" at bounding box center [392, 392] width 166 height 16
type input "Azberry, [PERSON_NAME],Al Amriya"
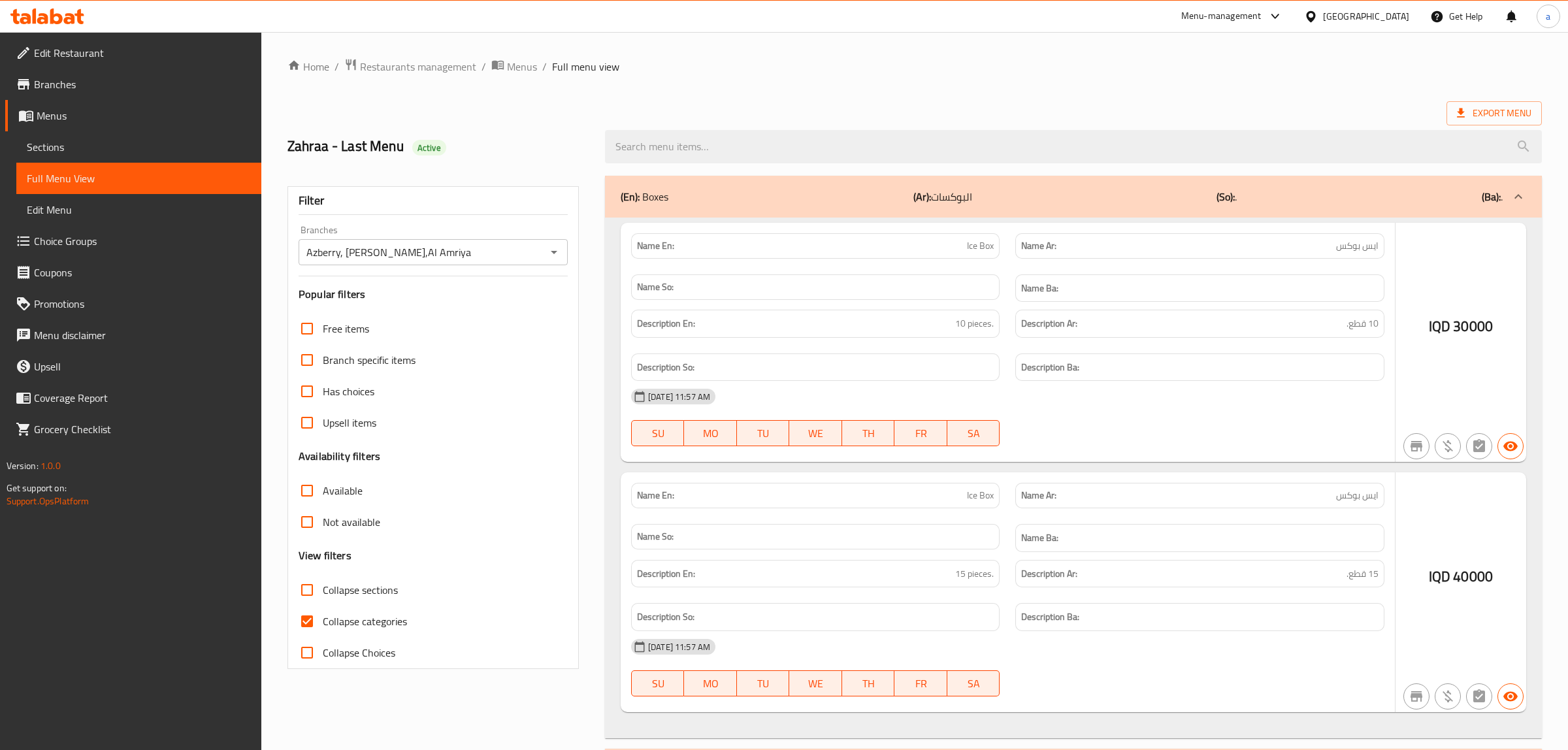
click at [311, 621] on div at bounding box center [784, 375] width 1568 height 750
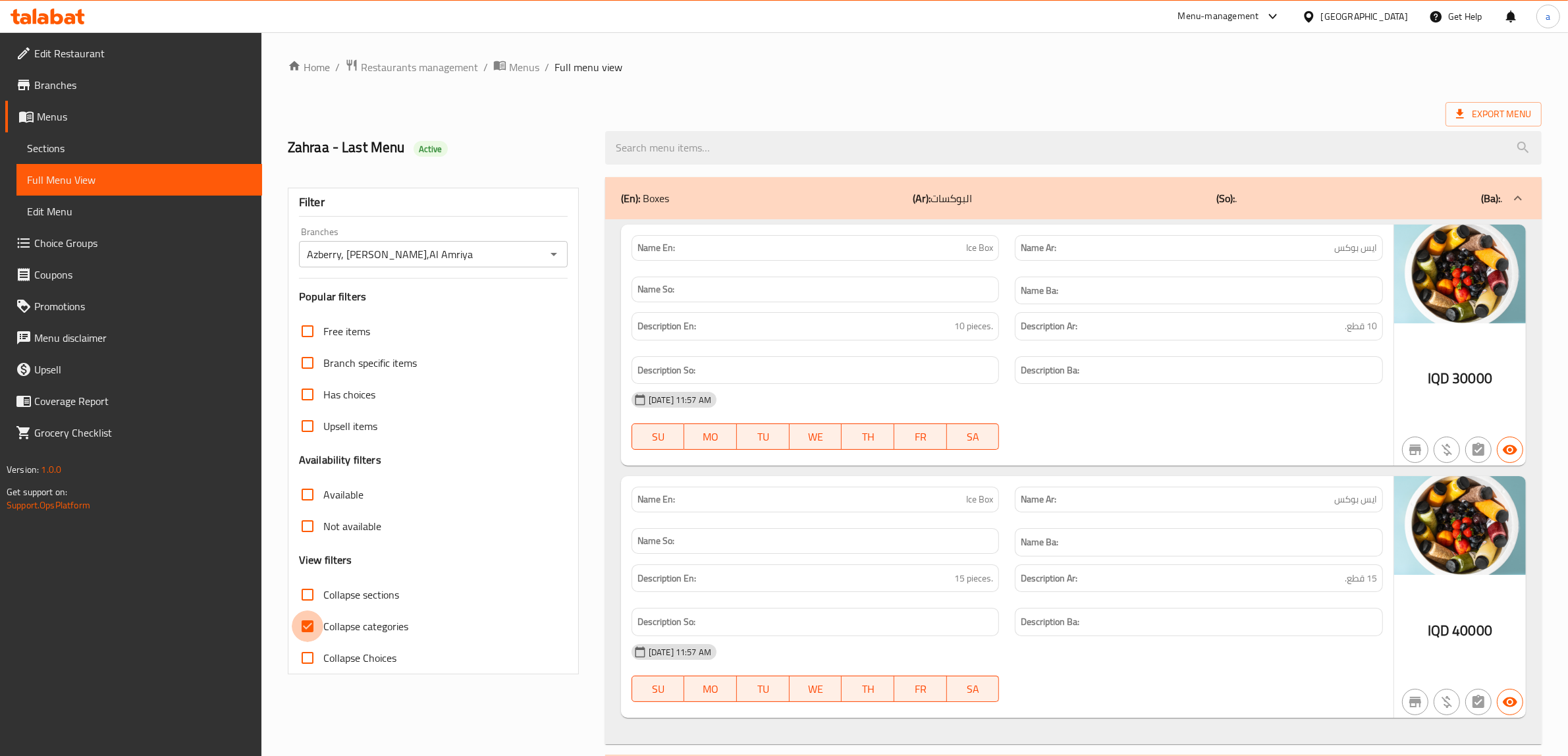
click at [301, 626] on input "Collapse categories" at bounding box center [307, 626] width 31 height 31
checkbox input "false"
click at [306, 588] on input "Collapse sections" at bounding box center [307, 594] width 31 height 31
checkbox input "true"
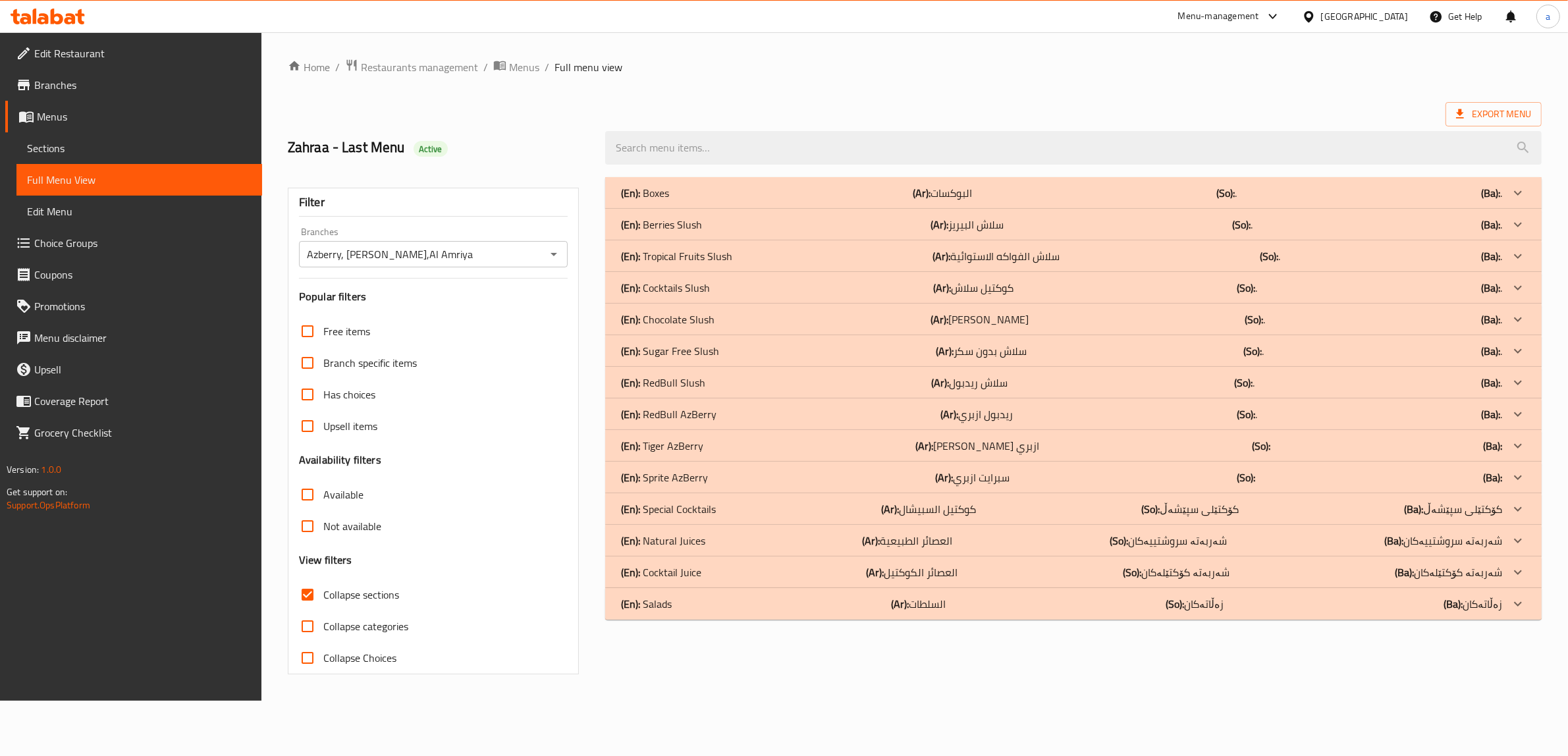
click at [1415, 209] on div "(En): Cocktails Slush (Ar): كوكتيل سلاش (So): . (Ba): ." at bounding box center [1073, 193] width 936 height 31
click at [308, 533] on input "Not available" at bounding box center [307, 526] width 31 height 31
checkbox input "true"
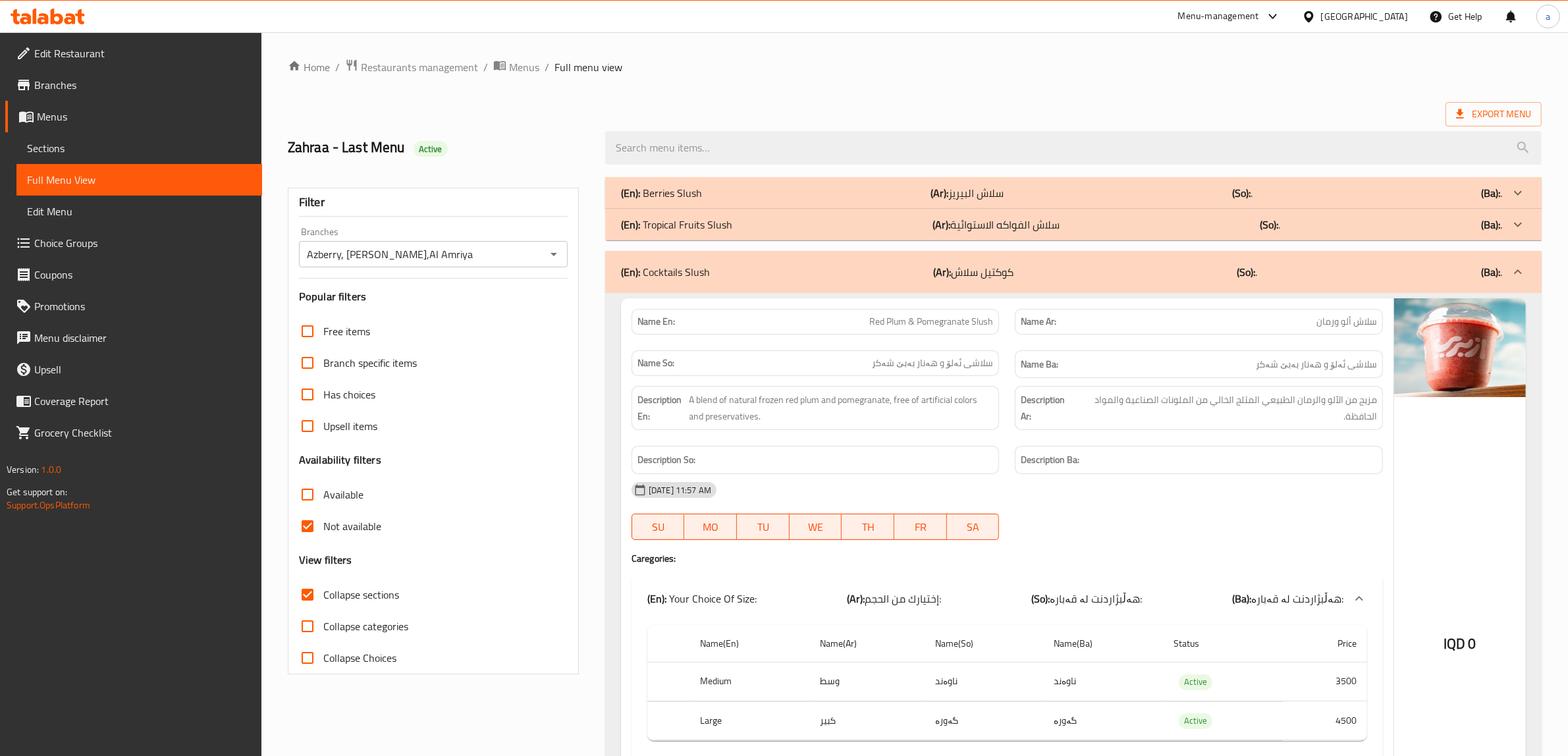
click at [313, 595] on input "Collapse sections" at bounding box center [307, 594] width 31 height 31
checkbox input "false"
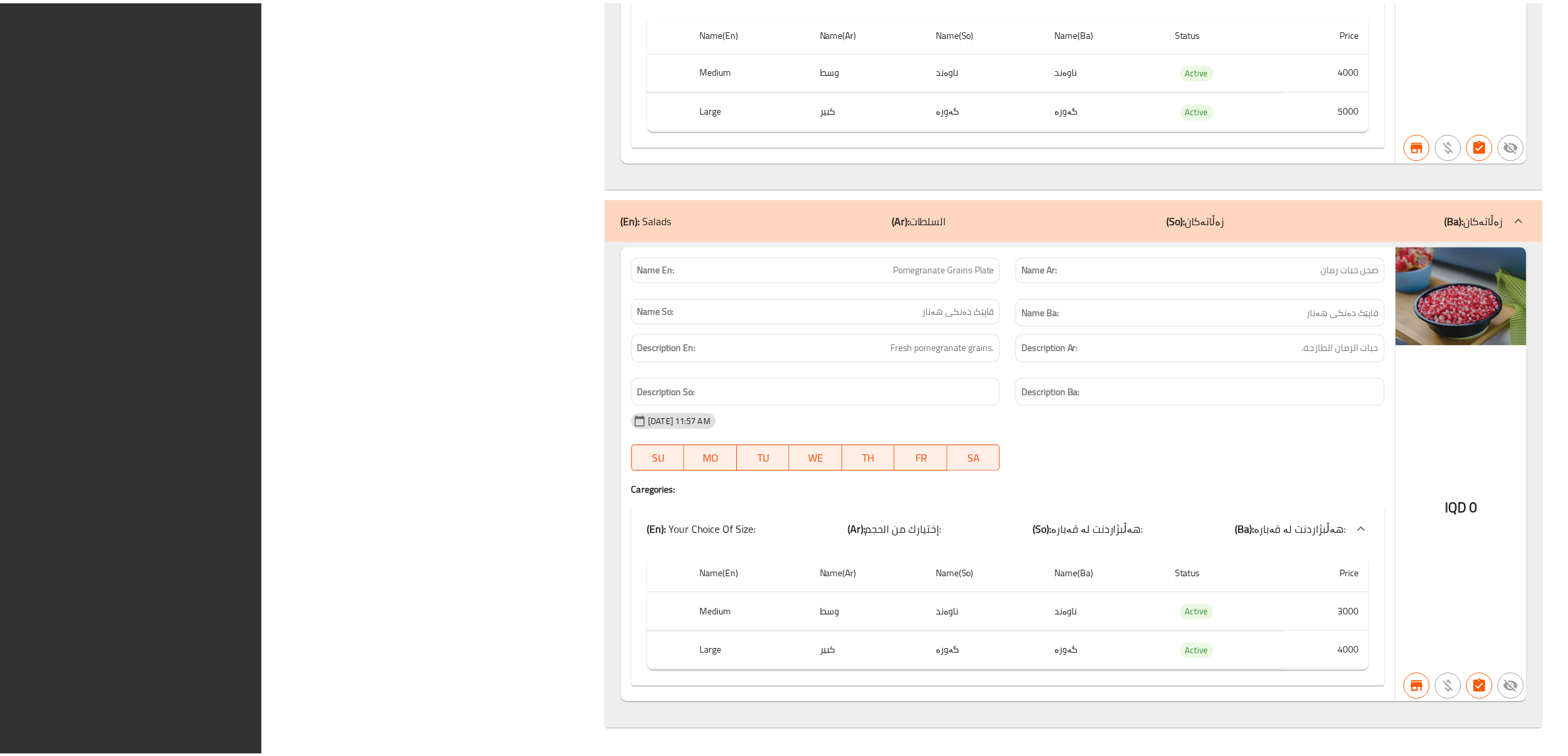
scroll to position [38791, 0]
